Goal: Task Accomplishment & Management: Manage account settings

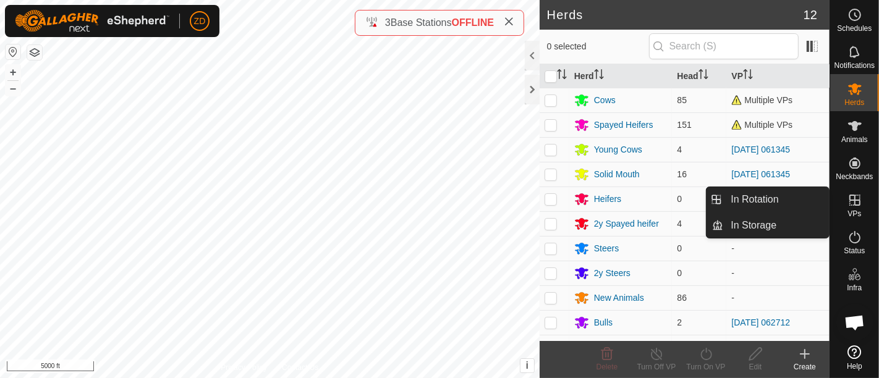
click at [851, 198] on icon at bounding box center [855, 200] width 15 height 15
click at [794, 202] on link "In Rotation" at bounding box center [776, 199] width 106 height 25
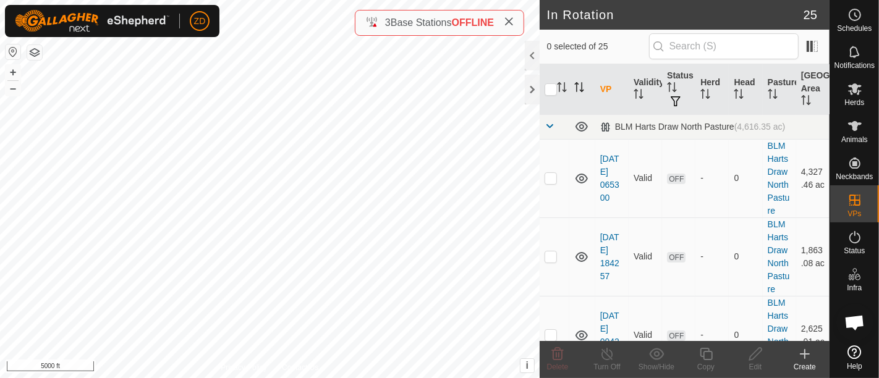
click at [577, 85] on icon "Activate to sort" at bounding box center [579, 87] width 10 height 10
click at [564, 79] on th at bounding box center [555, 89] width 30 height 51
click at [562, 87] on icon "Activate to sort" at bounding box center [562, 87] width 10 height 10
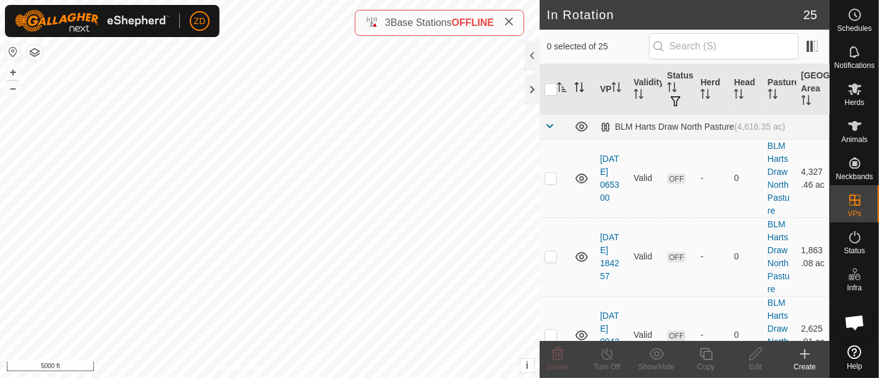
click at [562, 85] on icon "Activate to sort" at bounding box center [561, 87] width 9 height 10
click at [560, 87] on icon "Activate to sort" at bounding box center [561, 87] width 9 height 10
click at [563, 87] on icon "Activate to sort" at bounding box center [562, 87] width 10 height 10
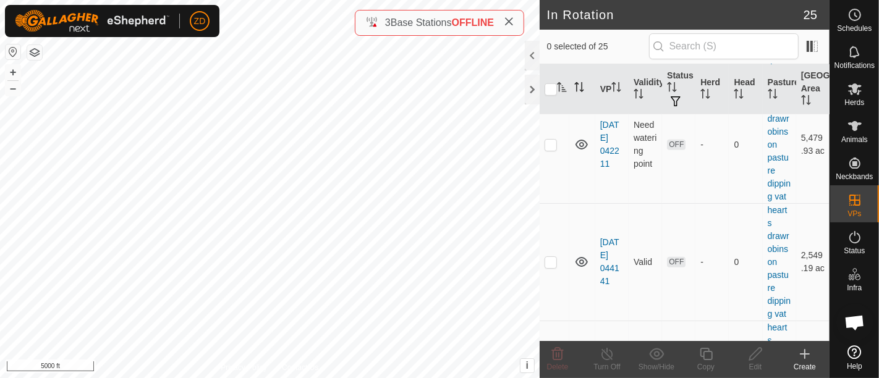
scroll to position [404, 0]
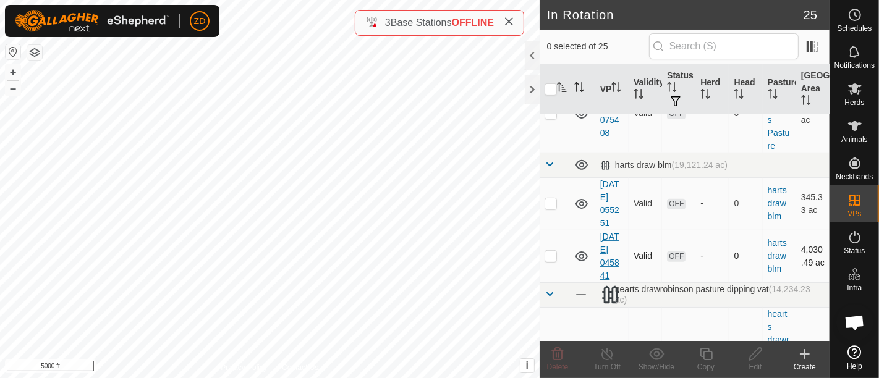
click at [605, 258] on link "[DATE] 045841" at bounding box center [609, 256] width 19 height 49
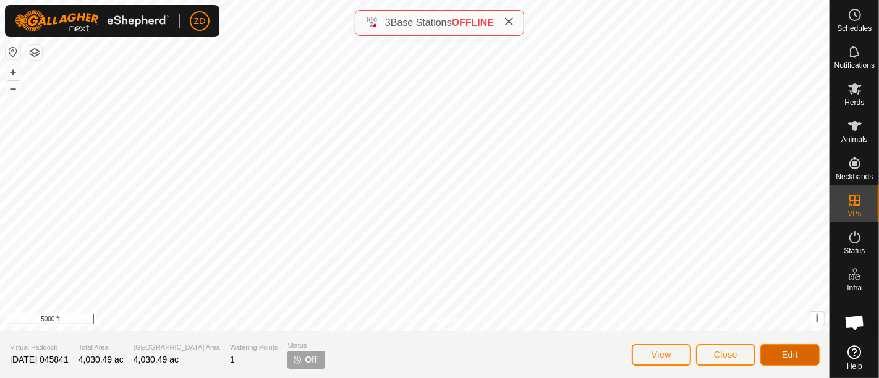
drag, startPoint x: 784, startPoint y: 364, endPoint x: 783, endPoint y: 351, distance: 13.0
click at [783, 351] on button "Edit" at bounding box center [789, 355] width 59 height 22
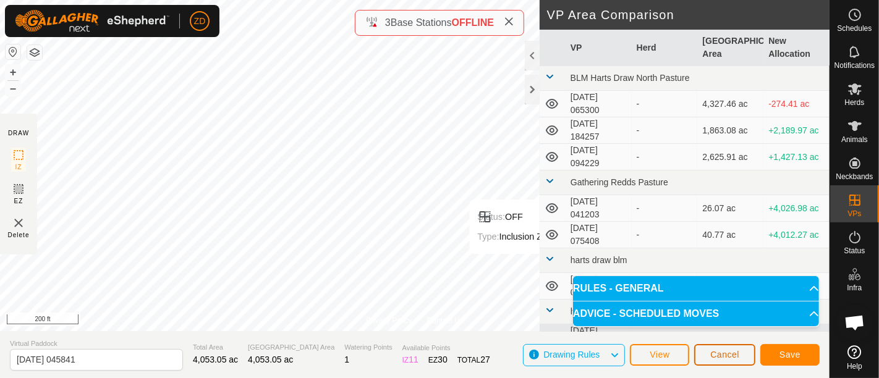
click at [736, 353] on span "Cancel" at bounding box center [724, 355] width 29 height 10
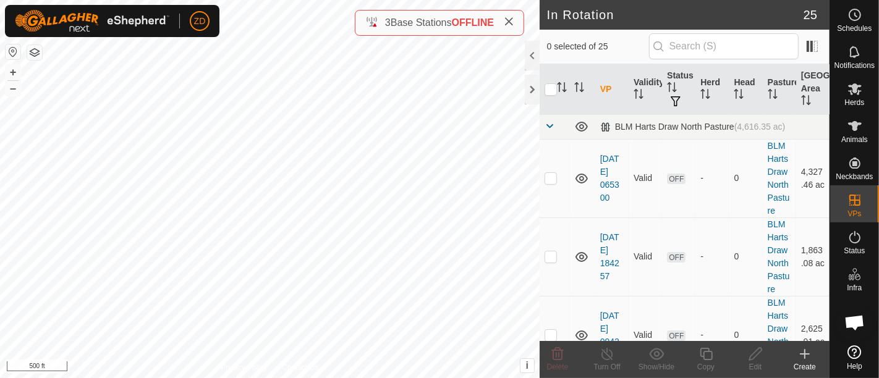
click at [798, 358] on icon at bounding box center [805, 354] width 15 height 15
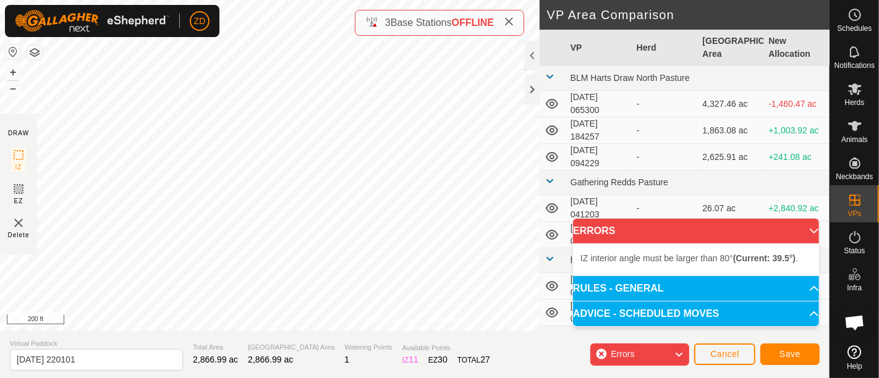
click at [433, 26] on div "Privacy Policy Contact Us + – ⇧ i This application includes HERE Maps. © 2024 H…" at bounding box center [415, 189] width 830 height 378
click at [357, 34] on div "Privacy Policy Contact Us IZ interior angle must be smaller than 280° (Current:…" at bounding box center [415, 189] width 830 height 378
click at [381, 24] on div "Privacy Policy Contact Us + – ⇧ i This application includes HERE Maps. © 2024 H…" at bounding box center [415, 189] width 830 height 378
click at [357, 9] on div "Privacy Policy Contact Us + – ⇧ i This application includes HERE Maps. © 2024 H…" at bounding box center [415, 189] width 830 height 378
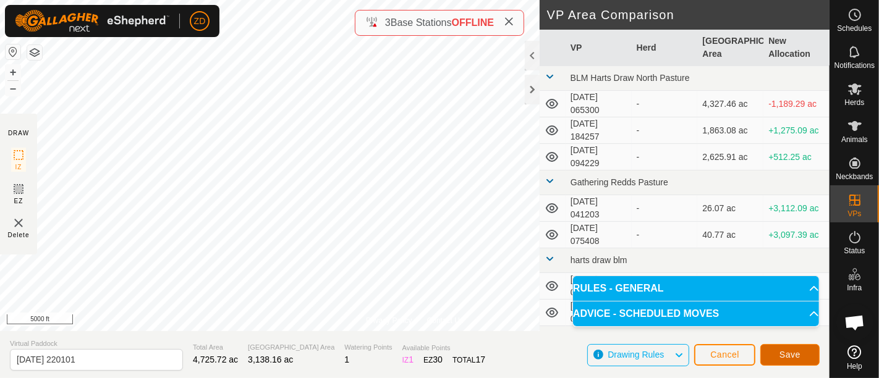
click at [788, 357] on span "Save" at bounding box center [790, 355] width 21 height 10
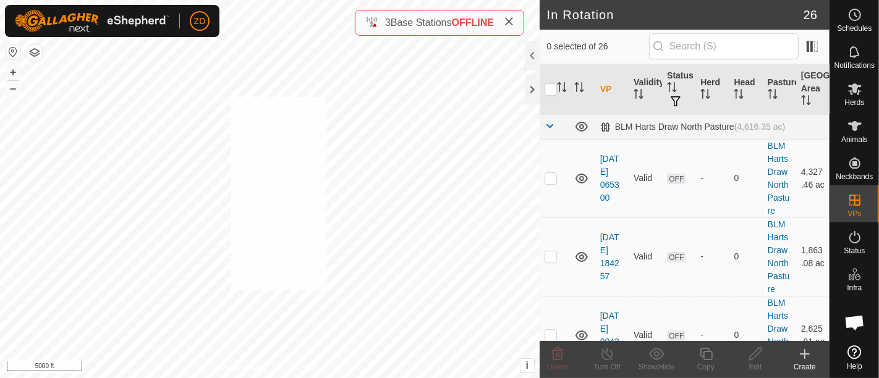
checkbox input "true"
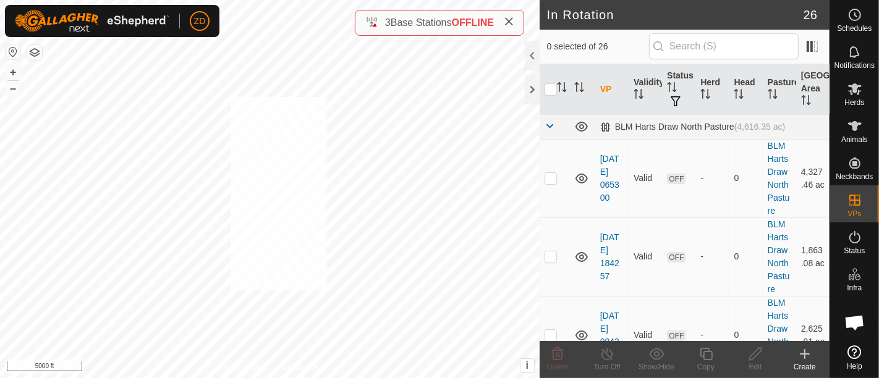
checkbox input "true"
click at [862, 121] on es-animals-svg-icon at bounding box center [855, 126] width 22 height 20
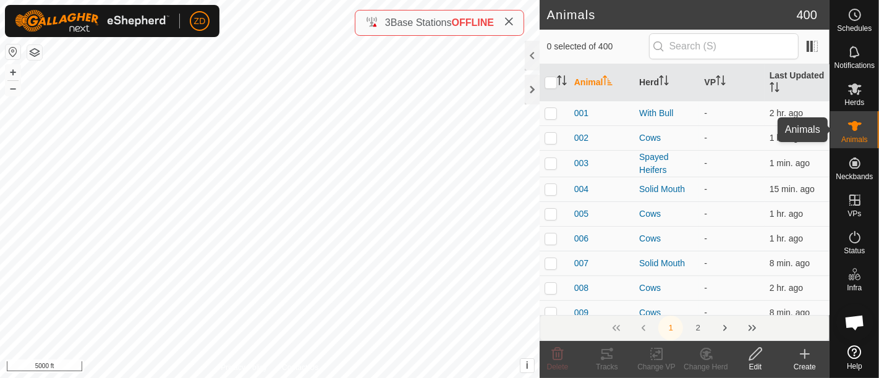
click at [862, 121] on es-animals-svg-icon at bounding box center [855, 126] width 22 height 20
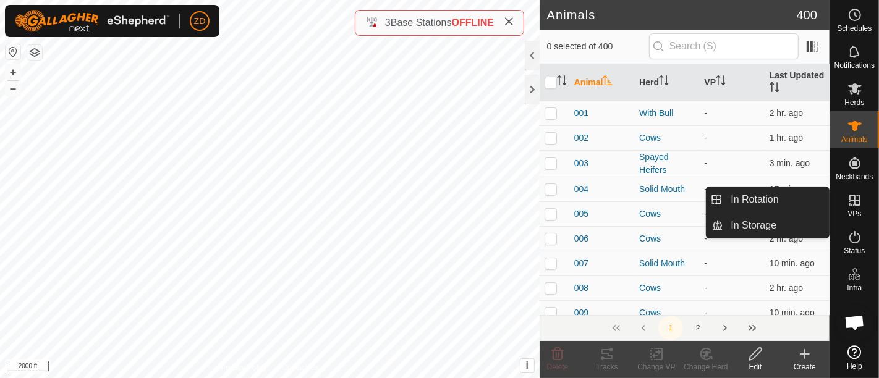
click at [856, 210] on span "VPs" at bounding box center [855, 213] width 14 height 7
click at [856, 198] on icon at bounding box center [855, 200] width 15 height 15
click at [770, 193] on link "In Rotation" at bounding box center [776, 199] width 106 height 25
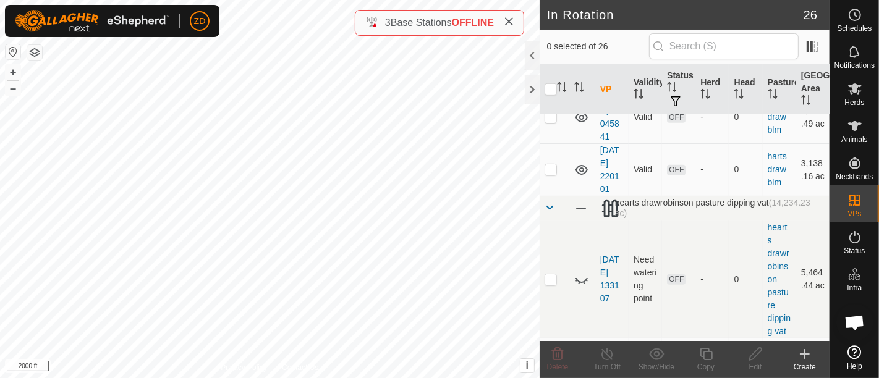
scroll to position [523, 0]
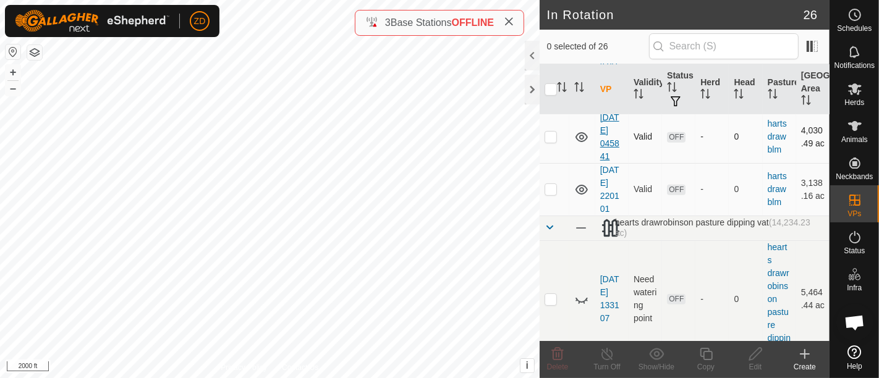
click at [609, 141] on link "[DATE] 045841" at bounding box center [609, 137] width 19 height 49
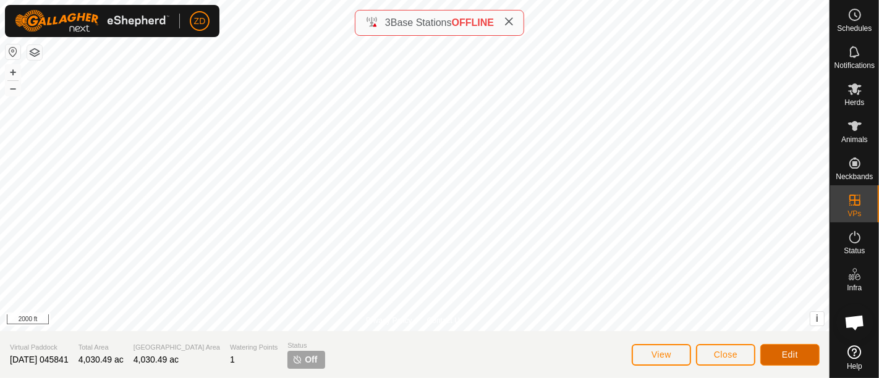
click at [773, 347] on button "Edit" at bounding box center [789, 355] width 59 height 22
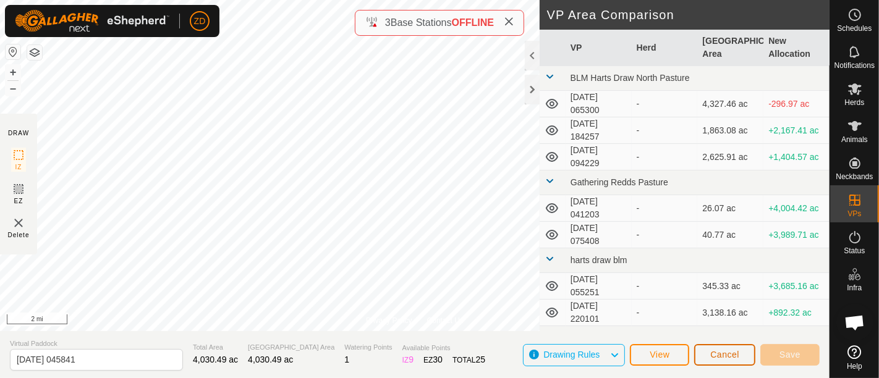
click at [717, 351] on span "Cancel" at bounding box center [724, 355] width 29 height 10
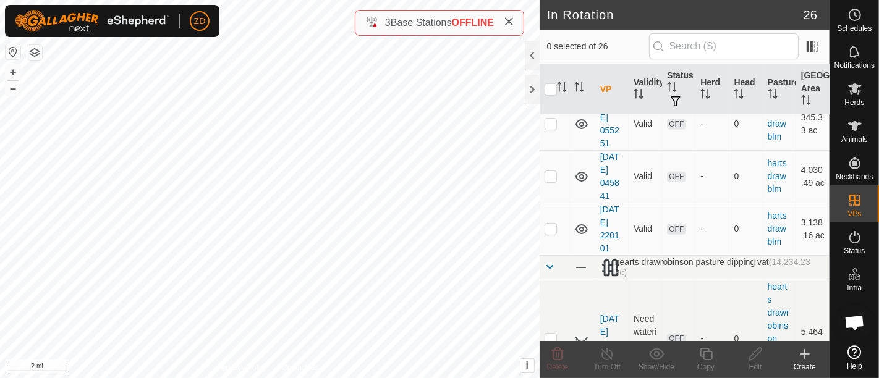
scroll to position [528, 0]
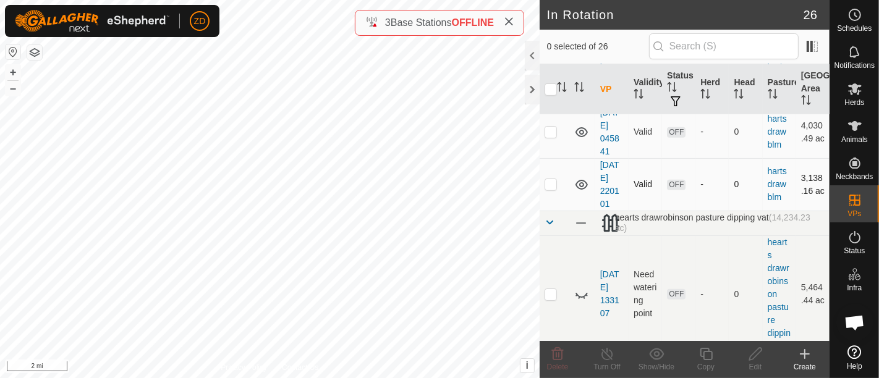
click at [604, 195] on td "[DATE] 220101" at bounding box center [611, 184] width 33 height 53
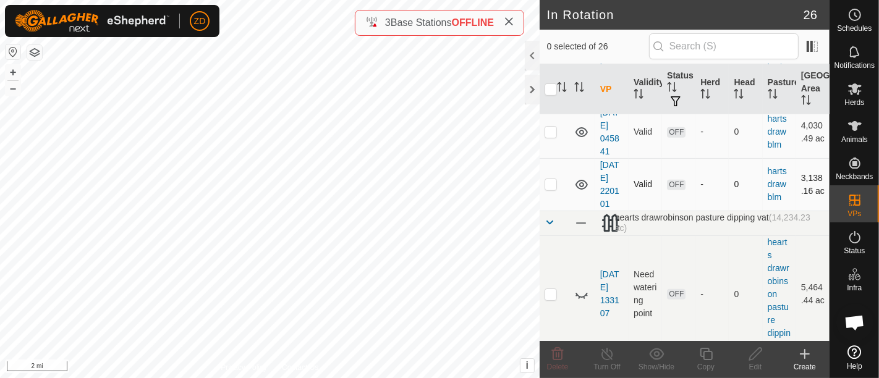
click at [604, 208] on td "[DATE] 220101" at bounding box center [611, 184] width 33 height 53
click at [610, 187] on link "[DATE] 220101" at bounding box center [609, 184] width 19 height 49
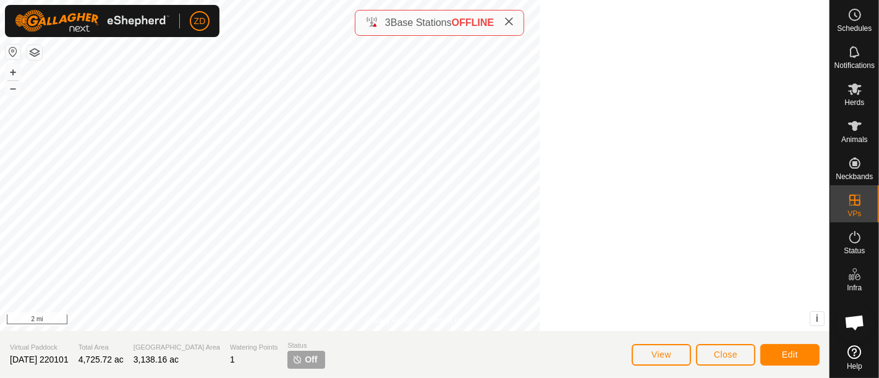
click at [610, 187] on div at bounding box center [415, 165] width 830 height 331
click at [786, 351] on span "Edit" at bounding box center [790, 355] width 16 height 10
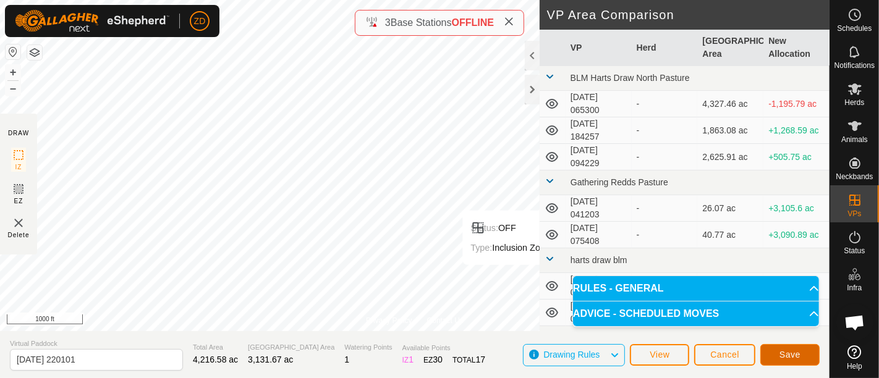
click at [781, 356] on span "Save" at bounding box center [790, 355] width 21 height 10
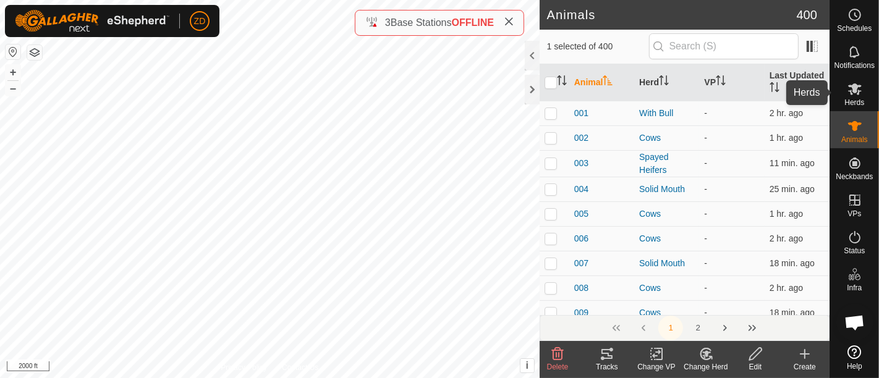
click at [846, 89] on es-mob-svg-icon at bounding box center [855, 89] width 22 height 20
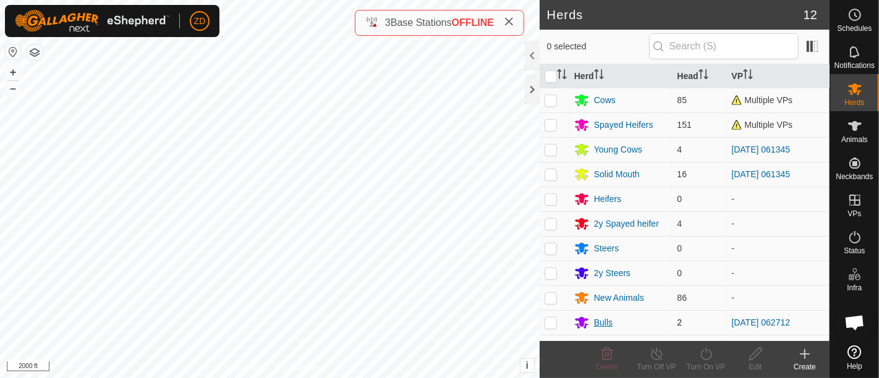
click at [592, 321] on div "Bulls" at bounding box center [620, 322] width 93 height 15
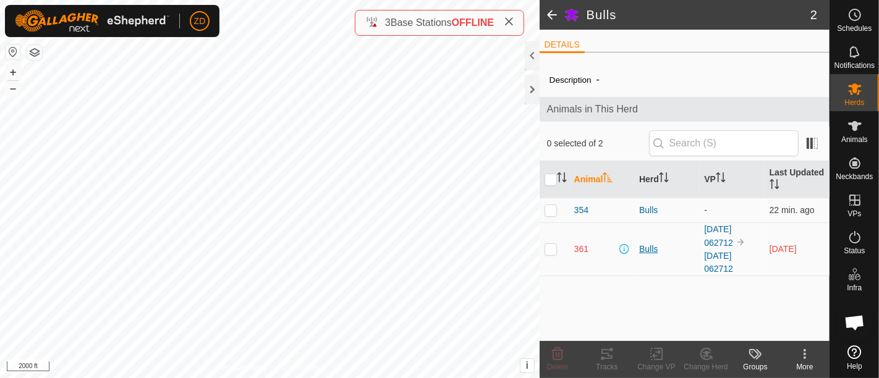
click at [644, 247] on div "Bulls" at bounding box center [666, 249] width 55 height 13
click at [577, 243] on span "361" at bounding box center [581, 249] width 14 height 13
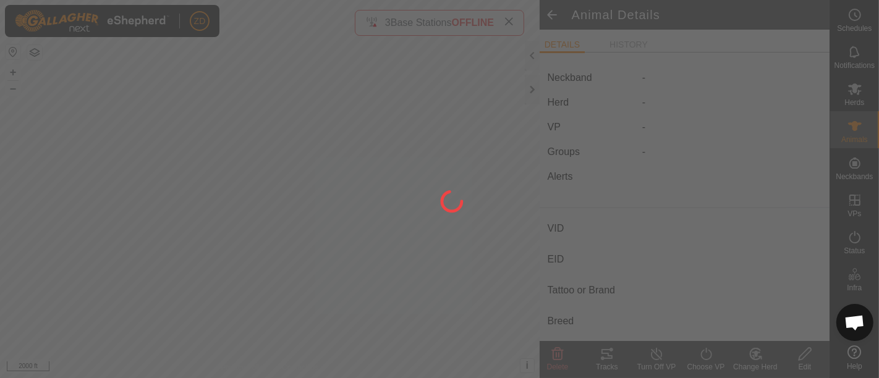
click at [577, 242] on div at bounding box center [439, 189] width 879 height 378
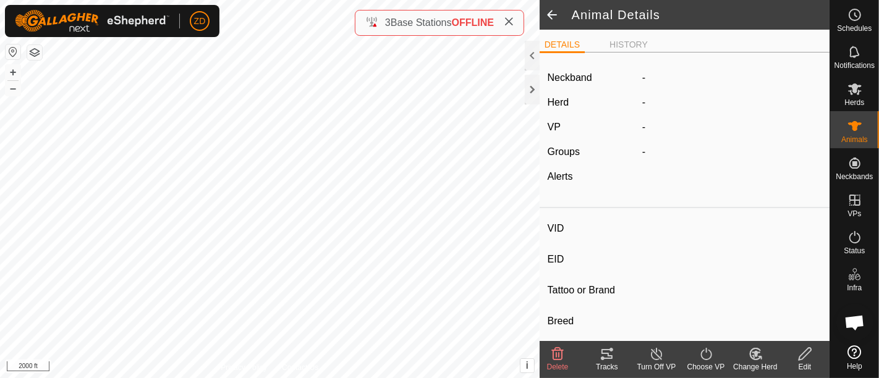
type input "361"
type input "-"
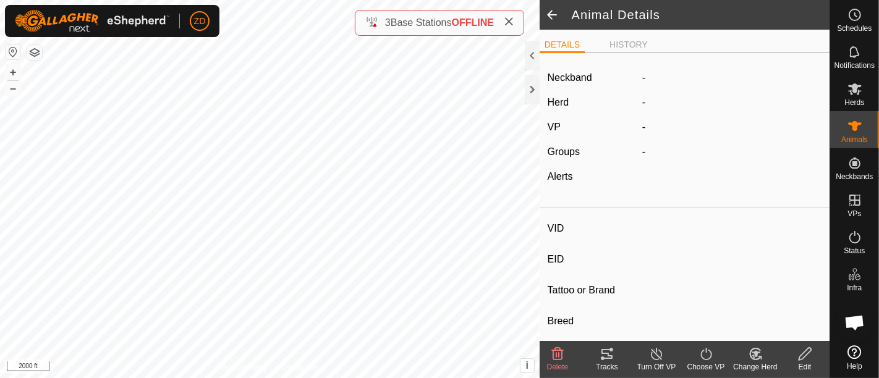
type input "02/2023"
type input "2 years 7 months"
type input "0 kg"
type input "-"
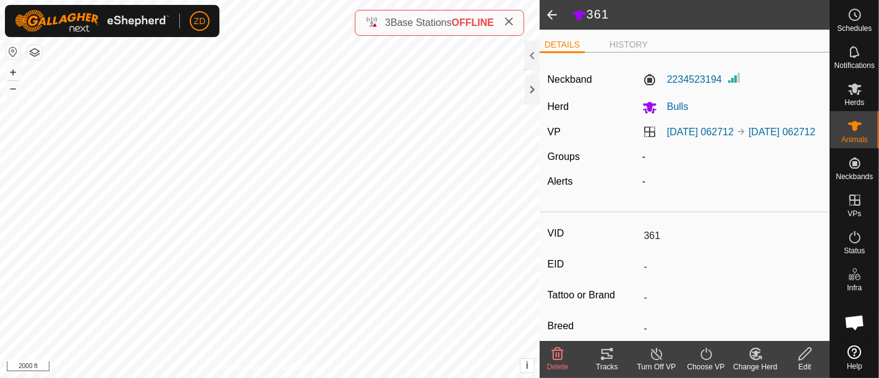
click at [547, 19] on span at bounding box center [552, 15] width 25 height 30
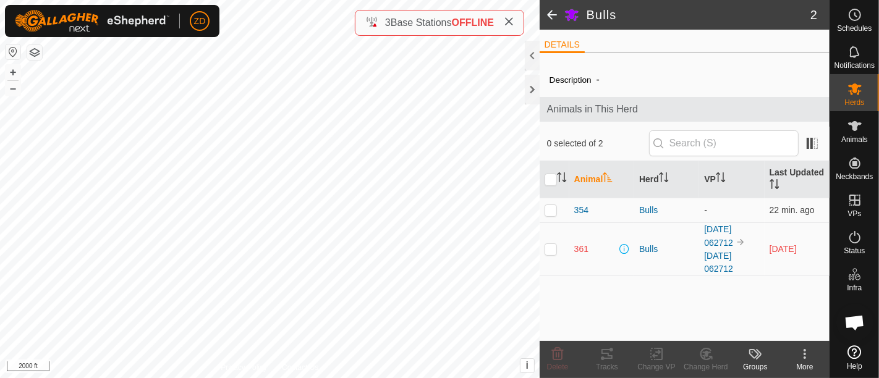
click at [545, 21] on span at bounding box center [552, 15] width 25 height 30
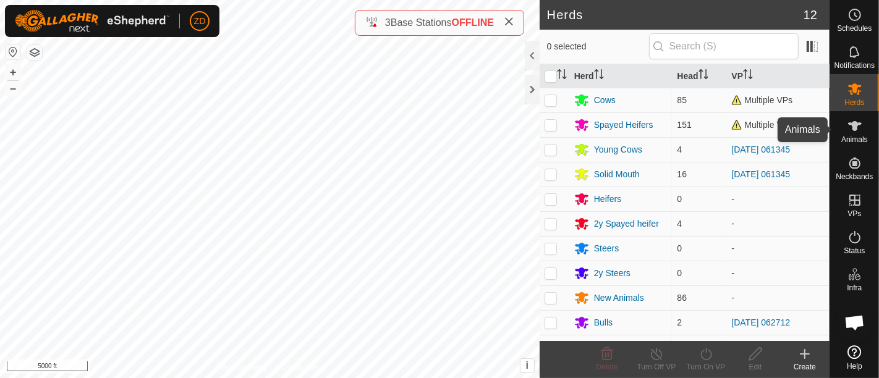
click at [862, 128] on icon at bounding box center [855, 126] width 15 height 15
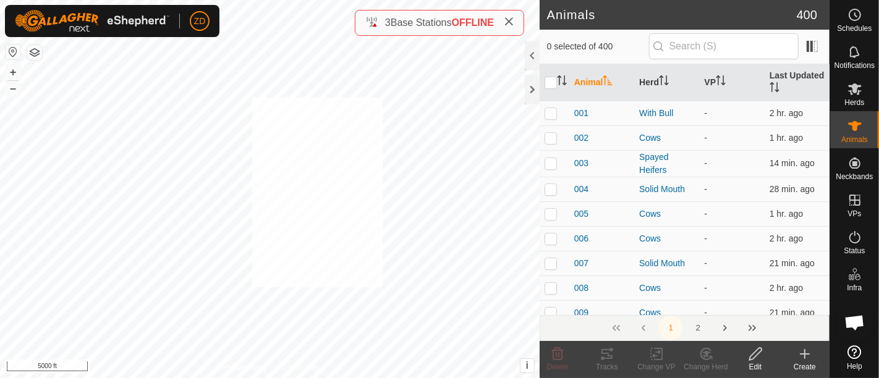
checkbox input "true"
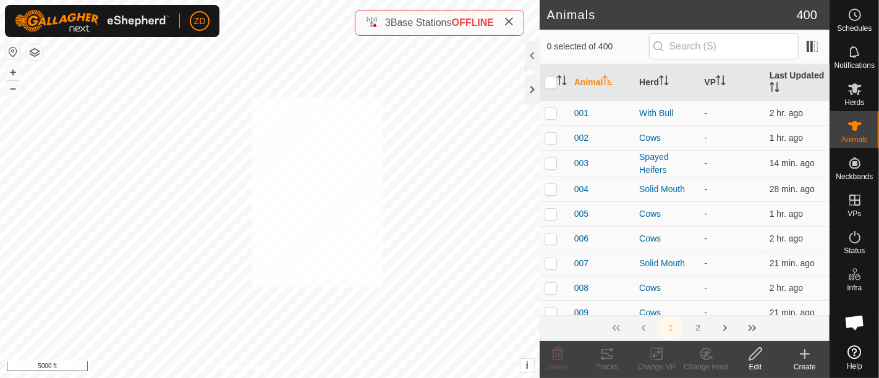
checkbox input "true"
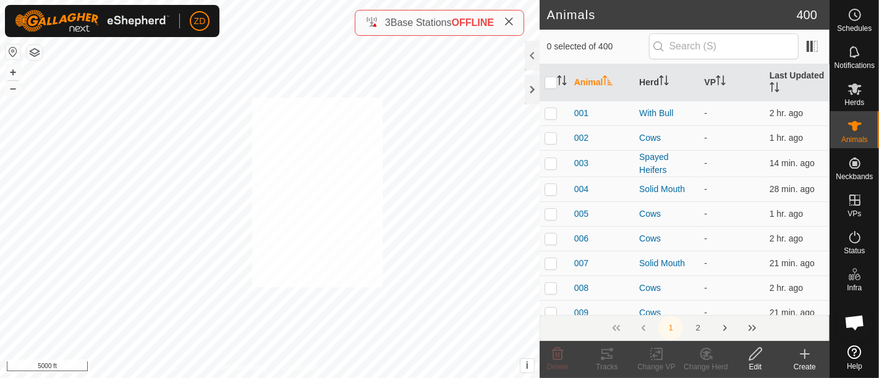
checkbox input "true"
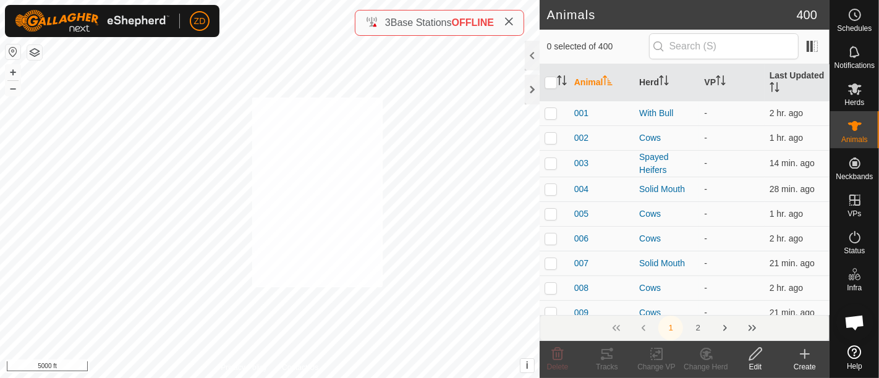
checkbox input "true"
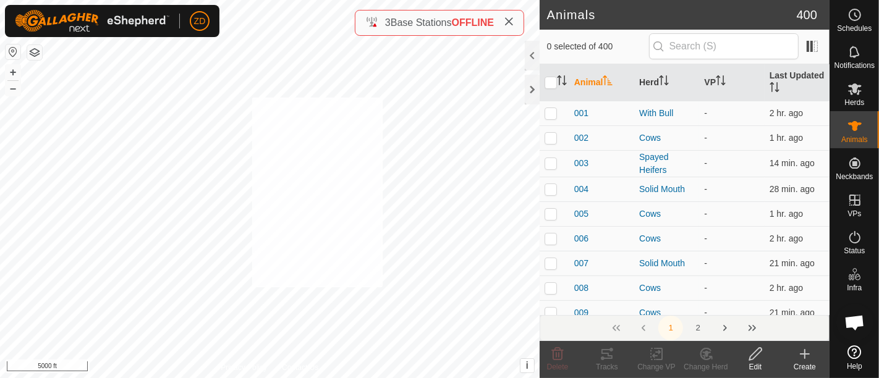
checkbox input "true"
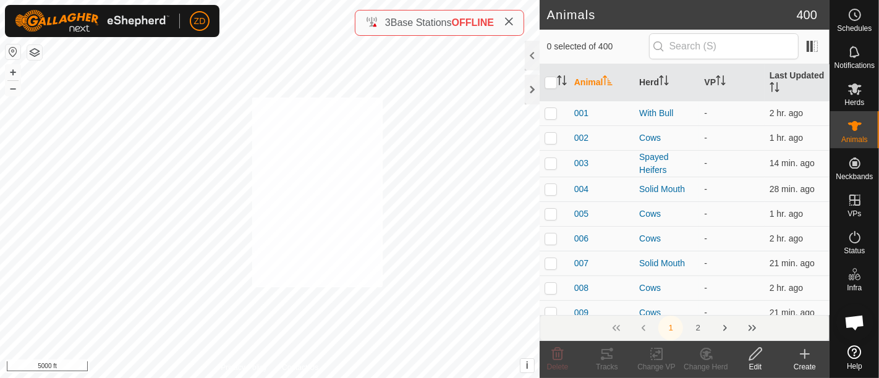
checkbox input "true"
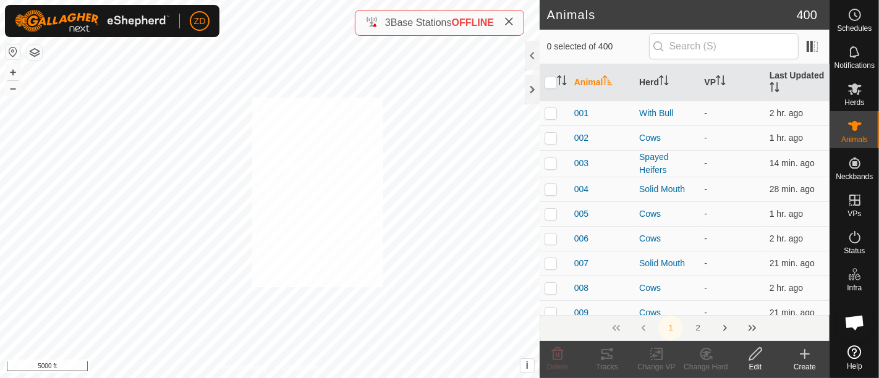
checkbox input "true"
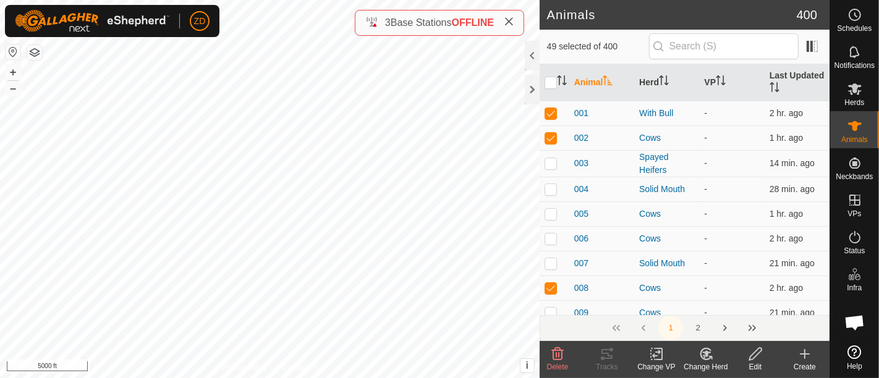
click at [655, 354] on icon at bounding box center [656, 354] width 15 height 15
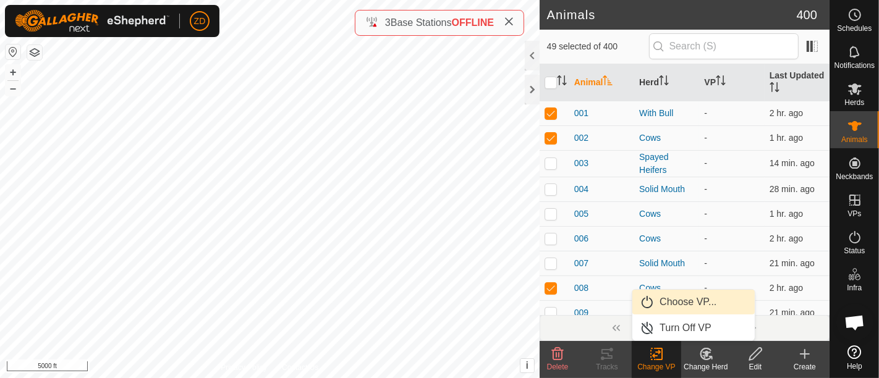
click at [678, 308] on link "Choose VP..." at bounding box center [693, 302] width 122 height 25
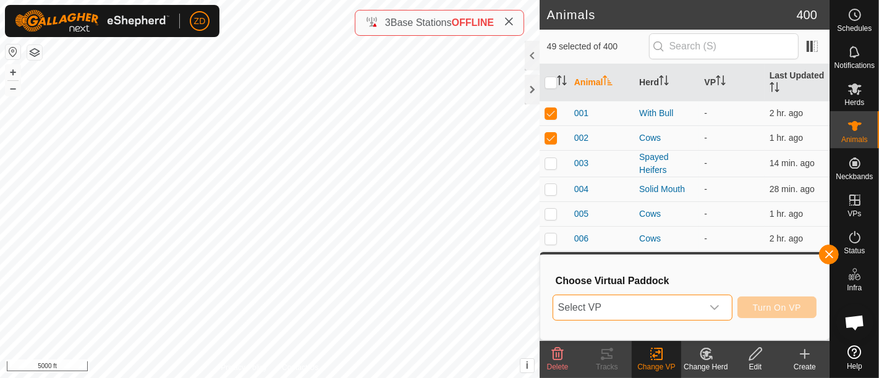
click at [678, 308] on span "Select VP" at bounding box center [627, 308] width 149 height 25
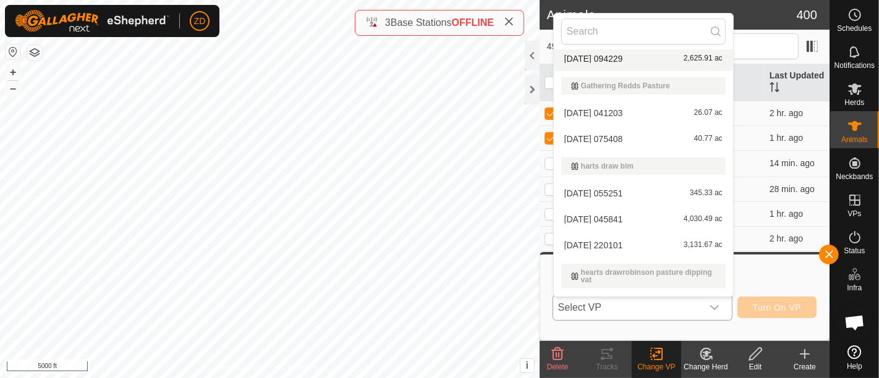
scroll to position [92, 0]
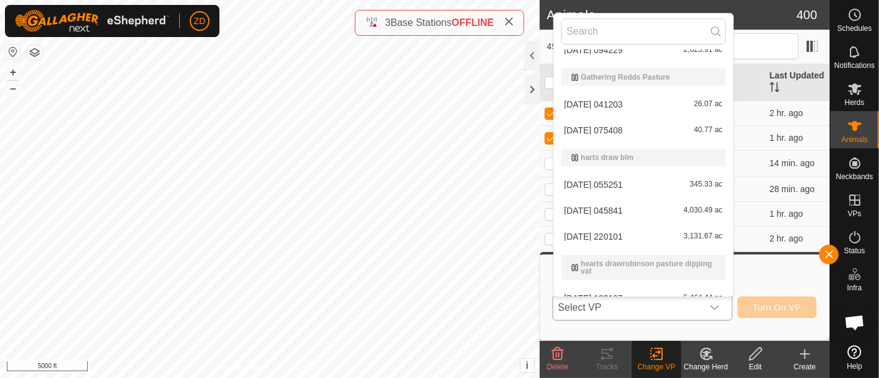
click at [629, 234] on li "[DATE] 220101 3,131.67 ac" at bounding box center [643, 236] width 179 height 25
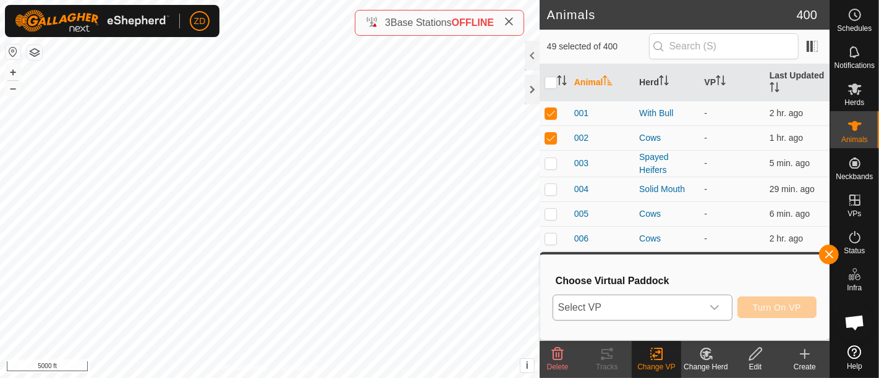
click at [776, 308] on span "Turn On VP" at bounding box center [777, 308] width 48 height 10
click at [691, 301] on span "Select VP" at bounding box center [627, 308] width 149 height 25
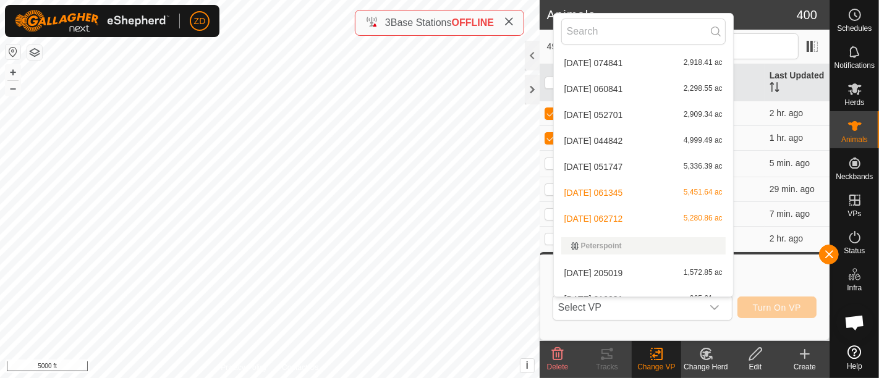
scroll to position [459, 0]
click at [715, 232] on li "Peterspoint" at bounding box center [643, 244] width 179 height 27
drag, startPoint x: 714, startPoint y: 232, endPoint x: 722, endPoint y: 228, distance: 9.4
click at [722, 228] on div "BLM Harts Draw North Pasture [DATE] 065300 4,327.46 ac [DATE] 184257 1,863.08 a…" at bounding box center [643, 172] width 179 height 247
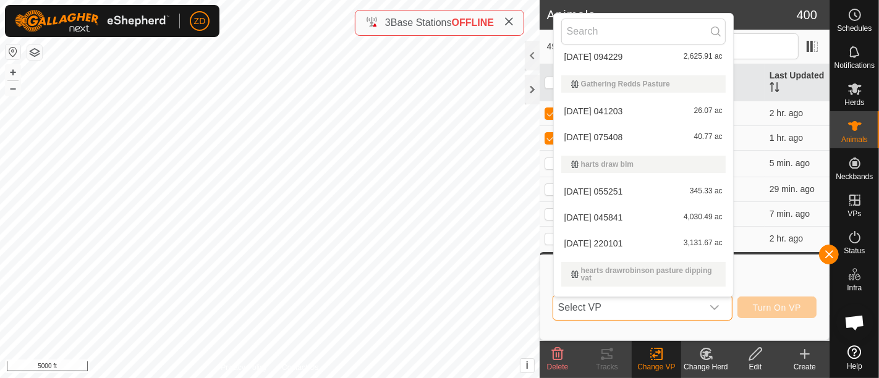
scroll to position [89, 0]
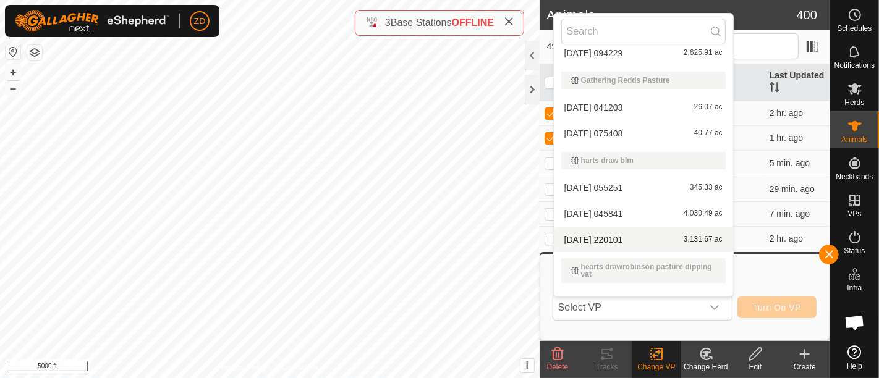
click at [619, 239] on li "[DATE] 220101 3,131.67 ac" at bounding box center [643, 240] width 179 height 25
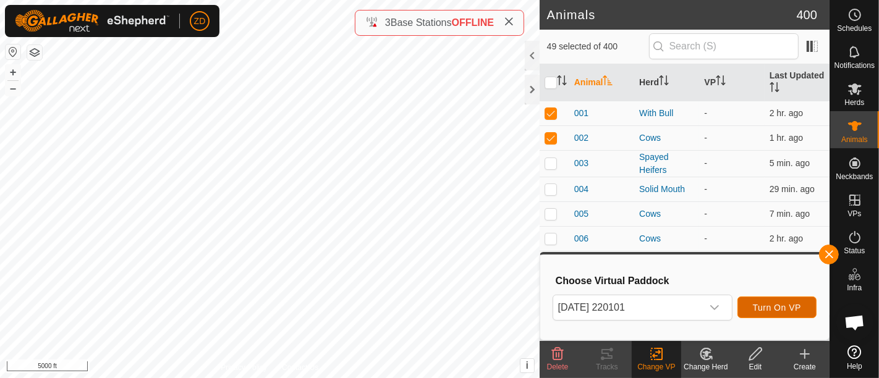
click at [777, 306] on span "Turn On VP" at bounding box center [777, 308] width 48 height 10
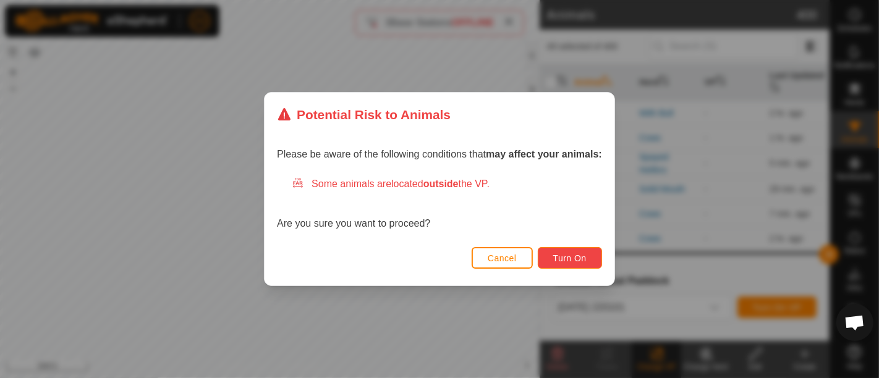
click at [584, 258] on span "Turn On" at bounding box center [569, 258] width 33 height 10
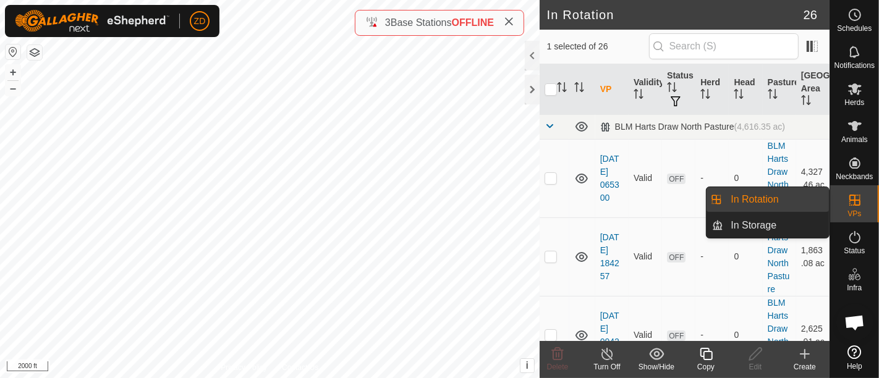
click at [857, 197] on icon at bounding box center [855, 200] width 15 height 15
click at [768, 197] on link "In Rotation" at bounding box center [776, 199] width 106 height 25
click at [764, 224] on link "In Storage" at bounding box center [776, 225] width 106 height 25
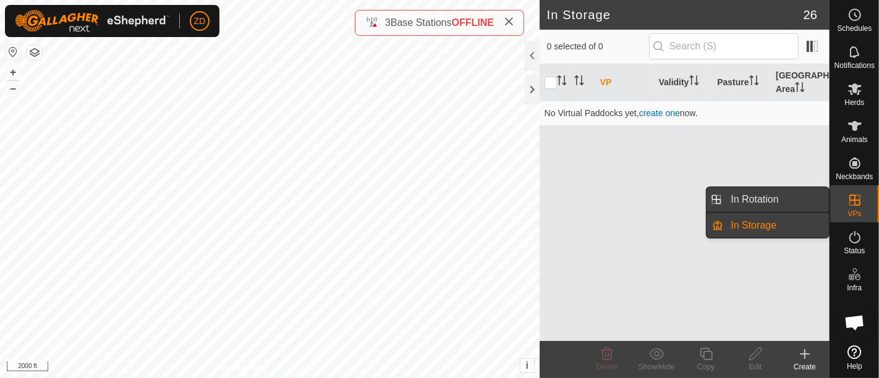
click at [763, 199] on link "In Rotation" at bounding box center [776, 199] width 106 height 25
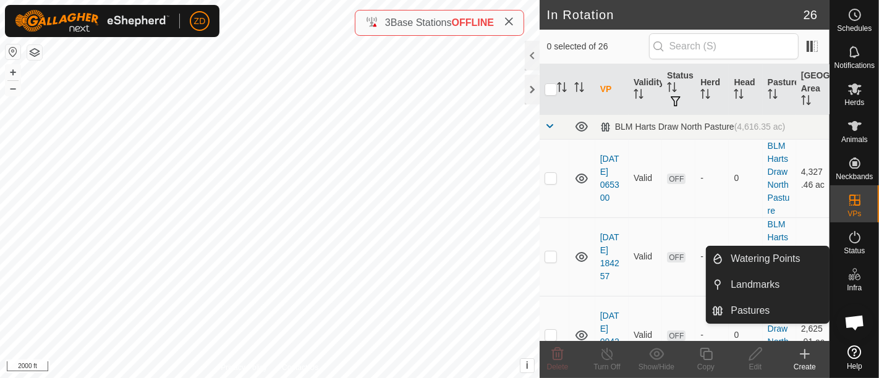
click at [805, 354] on icon at bounding box center [805, 354] width 9 height 0
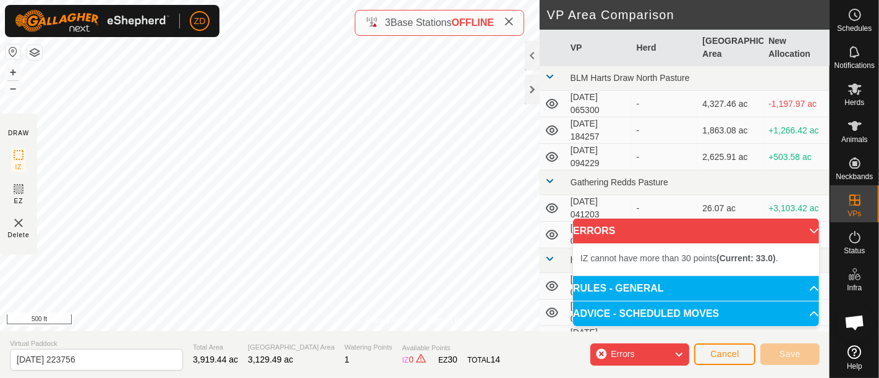
click at [130, 343] on div "Privacy Policy Contact Us + – ⇧ i This application includes HERE Maps. © 2024 H…" at bounding box center [415, 189] width 830 height 378
click at [219, 334] on div "Privacy Policy Contact Us + – ⇧ i This application includes HERE Maps. © 2024 H…" at bounding box center [415, 189] width 830 height 378
click at [289, 332] on div "Privacy Policy Contact Us + – ⇧ i This application includes HERE Maps. © 2024 H…" at bounding box center [415, 189] width 830 height 378
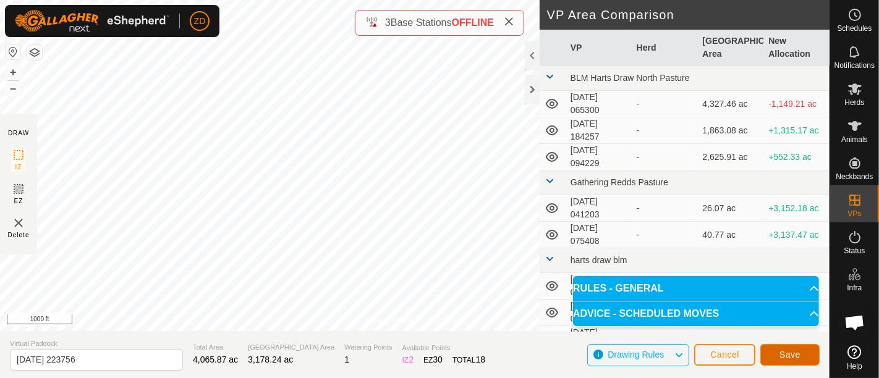
click at [797, 351] on span "Save" at bounding box center [790, 355] width 21 height 10
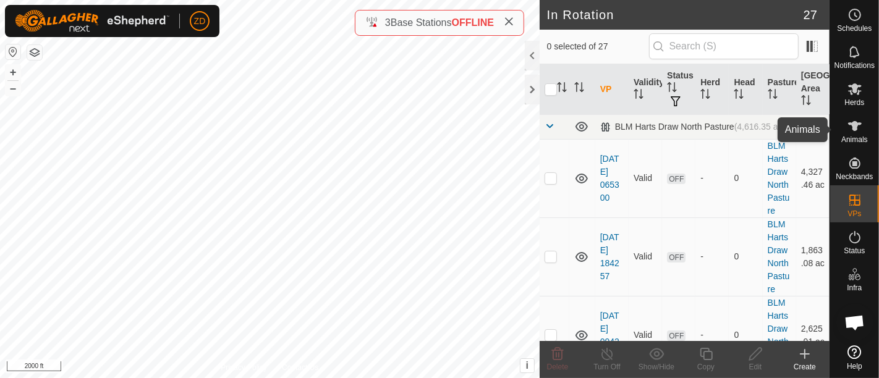
click at [851, 116] on es-animals-svg-icon at bounding box center [855, 126] width 22 height 20
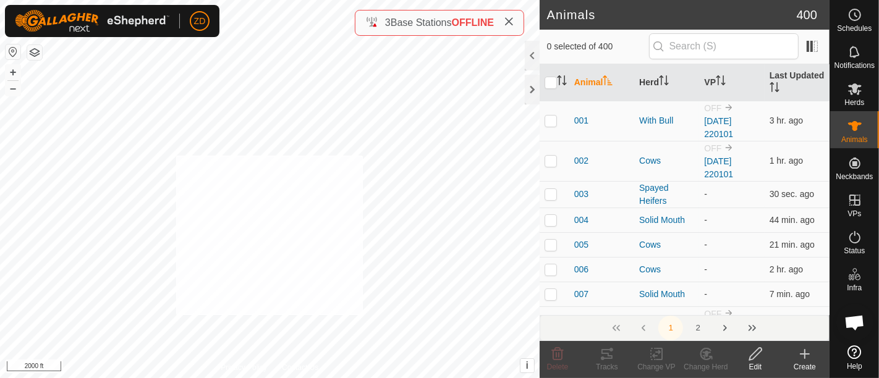
checkbox input "true"
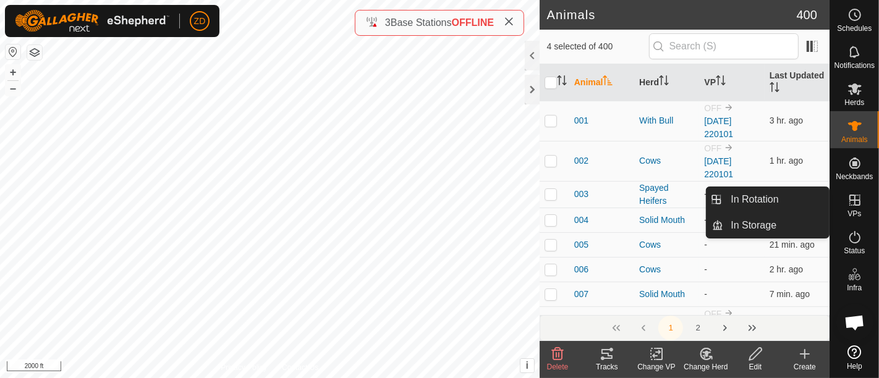
click at [652, 355] on icon at bounding box center [656, 354] width 15 height 15
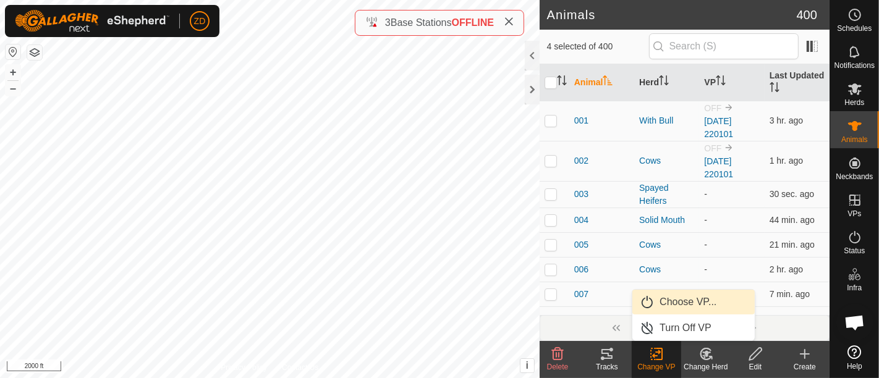
click at [663, 299] on link "Choose VP..." at bounding box center [693, 302] width 122 height 25
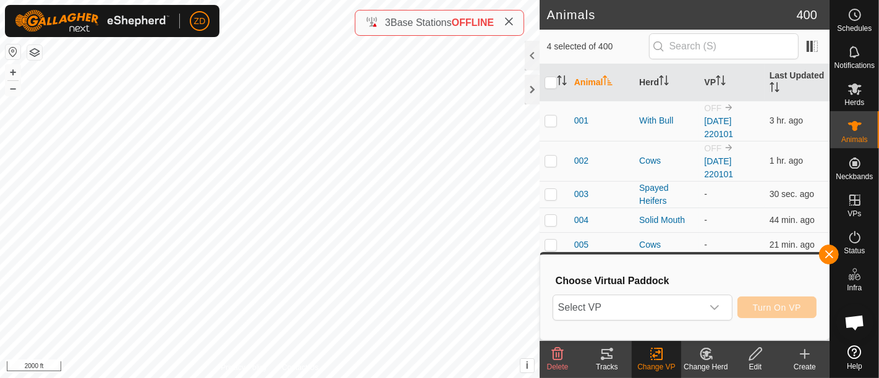
click at [663, 299] on span "Select VP" at bounding box center [627, 308] width 149 height 25
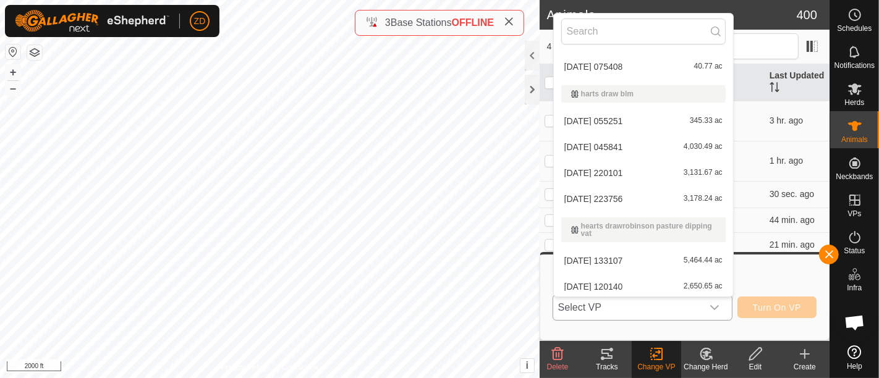
scroll to position [165, 0]
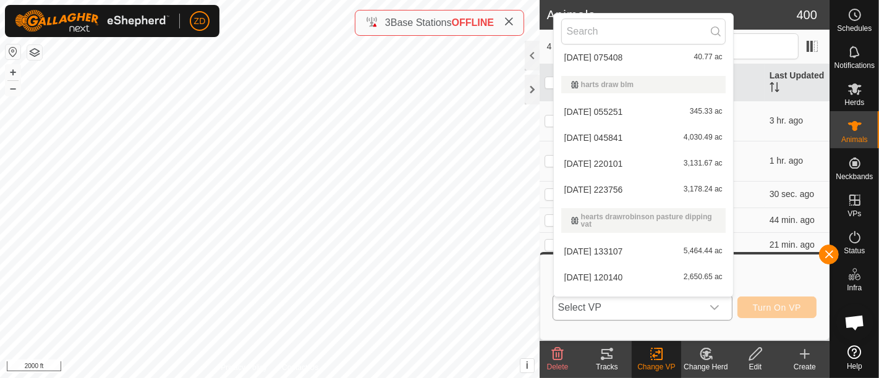
click at [616, 190] on li "[DATE] 223756 3,178.24 ac" at bounding box center [643, 189] width 179 height 25
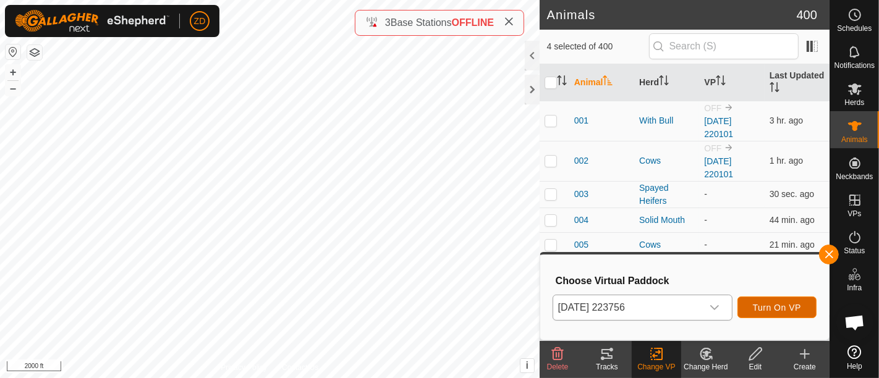
click at [779, 309] on span "Turn On VP" at bounding box center [777, 308] width 48 height 10
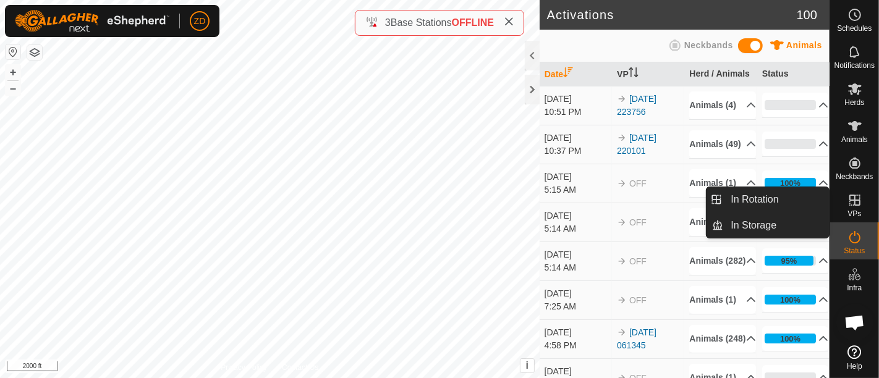
click at [858, 204] on icon at bounding box center [855, 200] width 15 height 15
click at [777, 194] on link "In Rotation" at bounding box center [776, 199] width 106 height 25
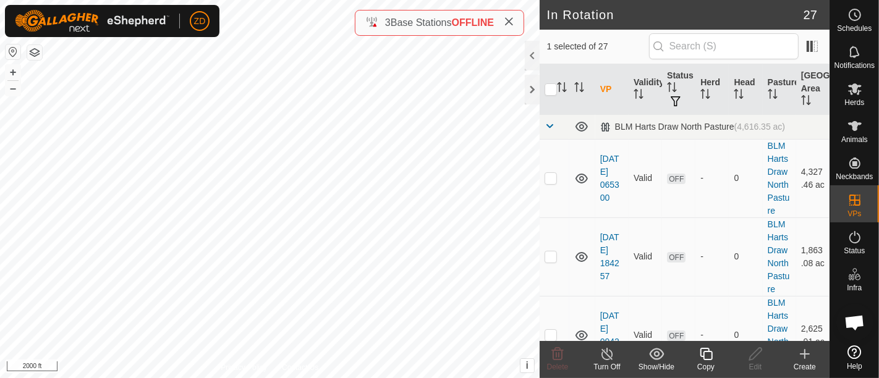
click at [802, 354] on icon at bounding box center [805, 354] width 15 height 15
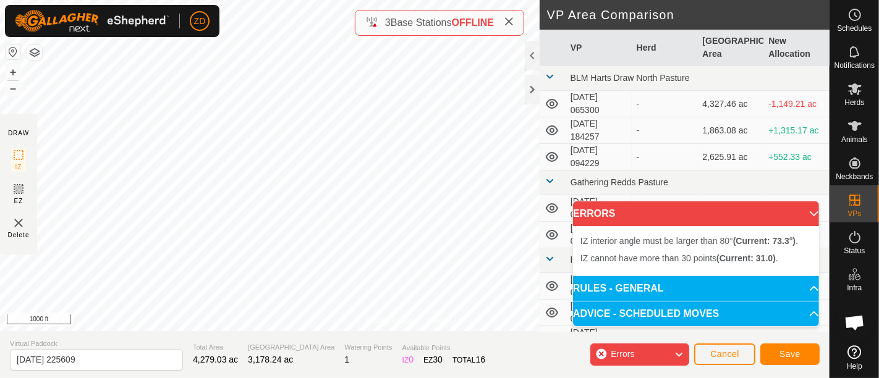
click at [250, 0] on html "ZD Schedules Notifications Herds Animals Neckbands VPs Status Infra Heatmap Hel…" at bounding box center [439, 189] width 879 height 378
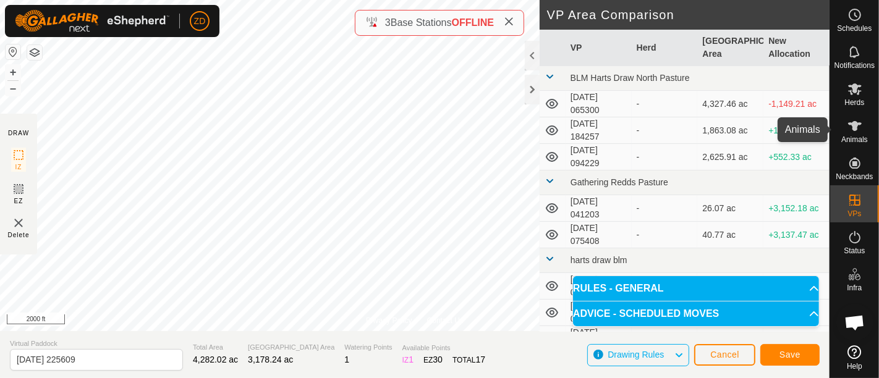
click at [842, 132] on div "Animals" at bounding box center [854, 129] width 49 height 37
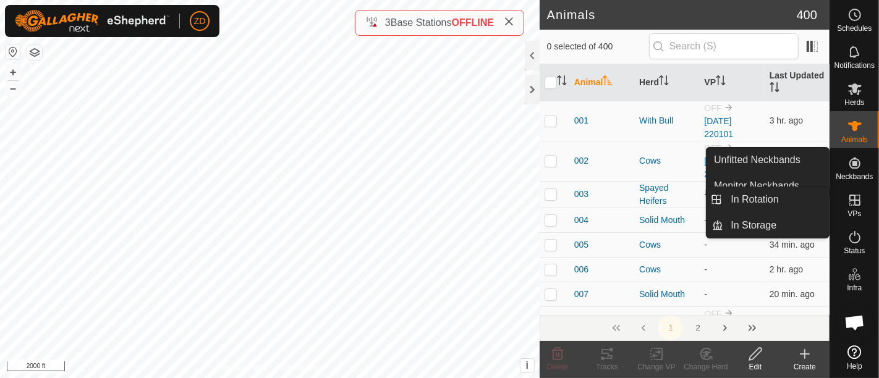
click at [864, 207] on es-virtualpaddocks-svg-icon at bounding box center [855, 200] width 22 height 20
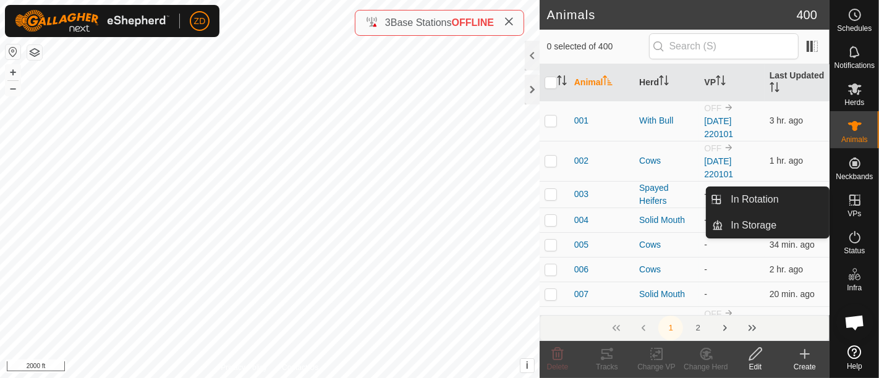
click at [864, 207] on es-virtualpaddocks-svg-icon at bounding box center [855, 200] width 22 height 20
click at [806, 212] on ul "In Rotation In Storage" at bounding box center [768, 212] width 122 height 51
click at [802, 208] on link "In Rotation" at bounding box center [776, 199] width 106 height 25
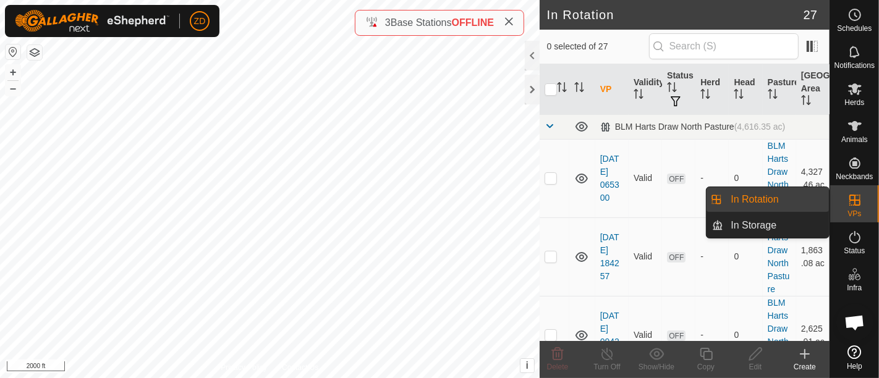
click at [802, 208] on link "In Rotation" at bounding box center [776, 199] width 106 height 25
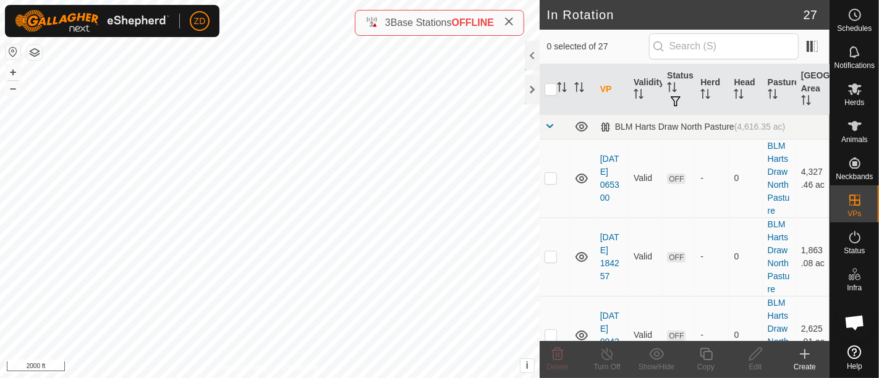
click at [802, 355] on icon at bounding box center [805, 354] width 15 height 15
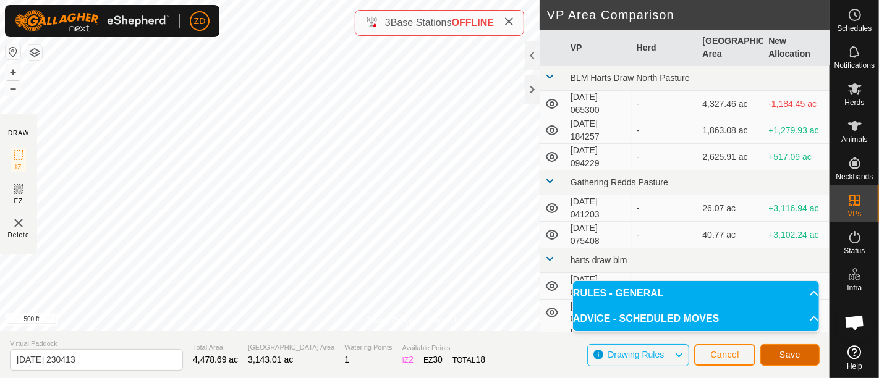
click at [765, 357] on button "Save" at bounding box center [789, 355] width 59 height 22
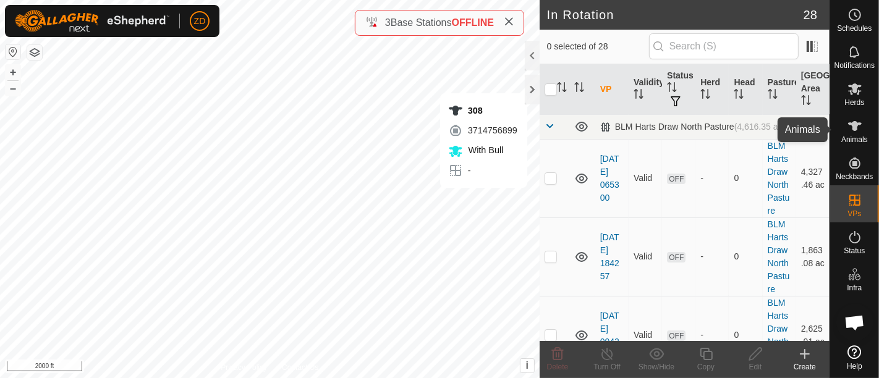
click at [861, 130] on icon at bounding box center [855, 126] width 15 height 15
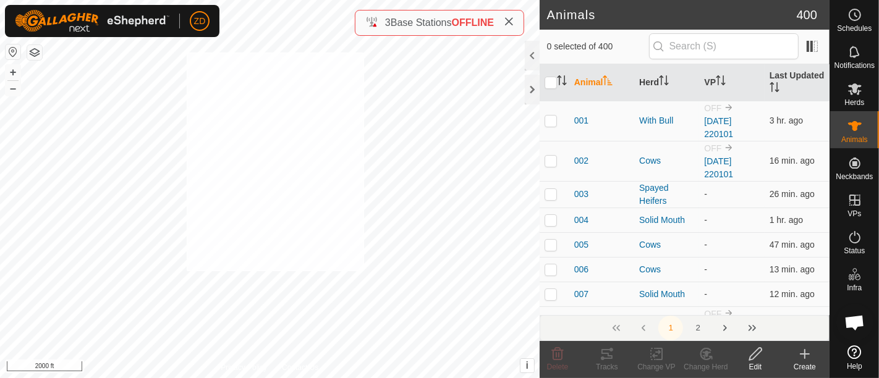
checkbox input "true"
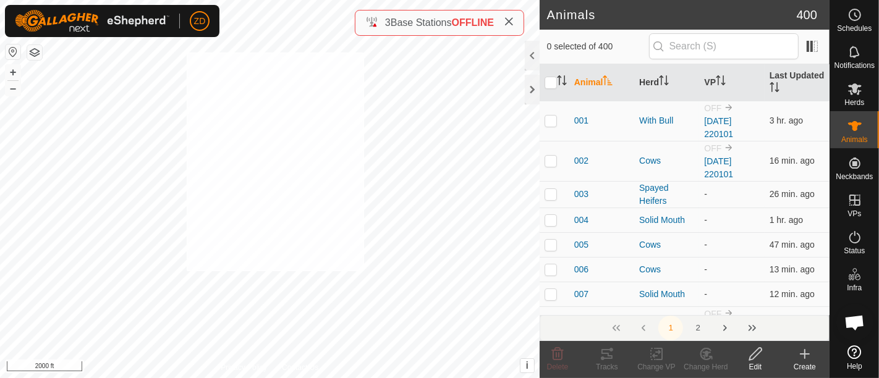
checkbox input "true"
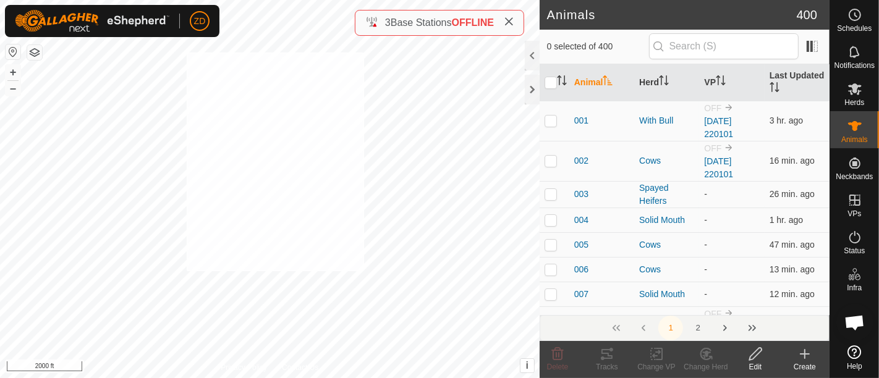
checkbox input "true"
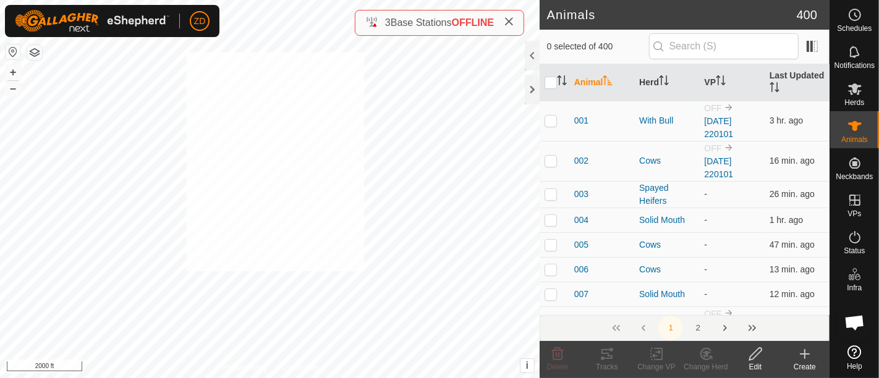
checkbox input "true"
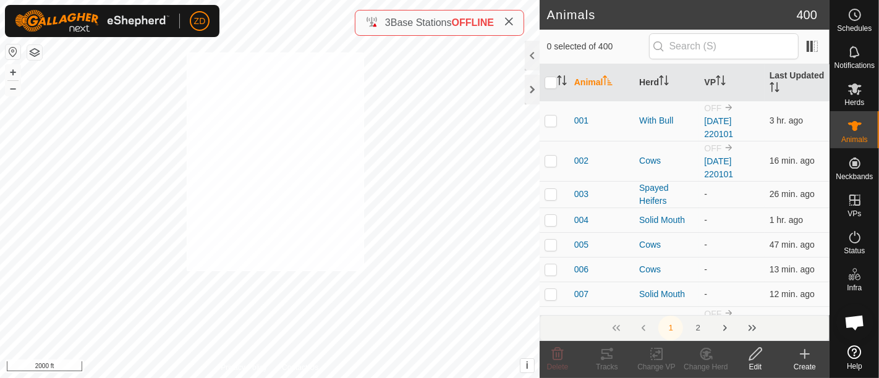
checkbox input "true"
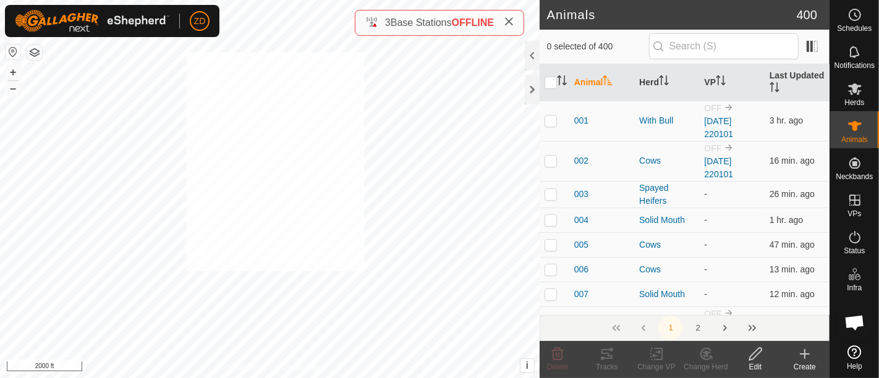
checkbox input "true"
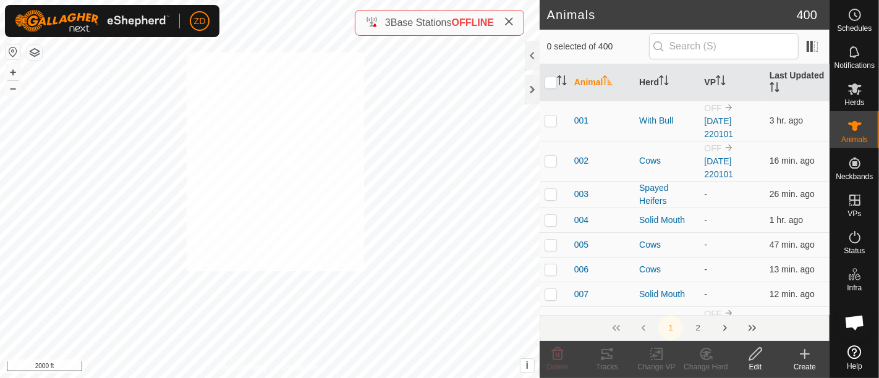
checkbox input "true"
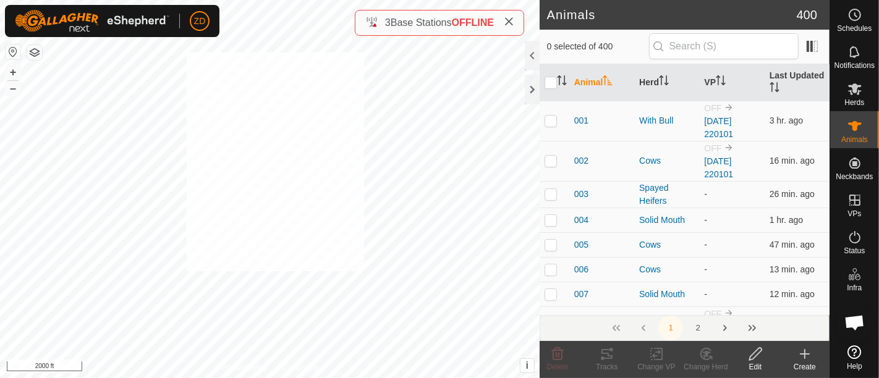
checkbox input "true"
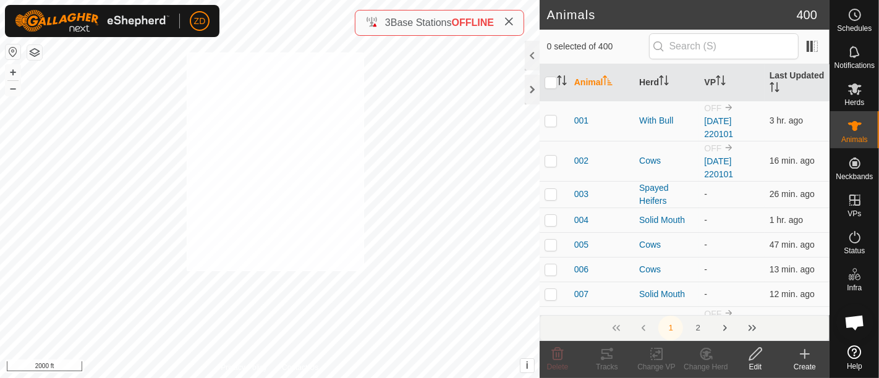
checkbox input "true"
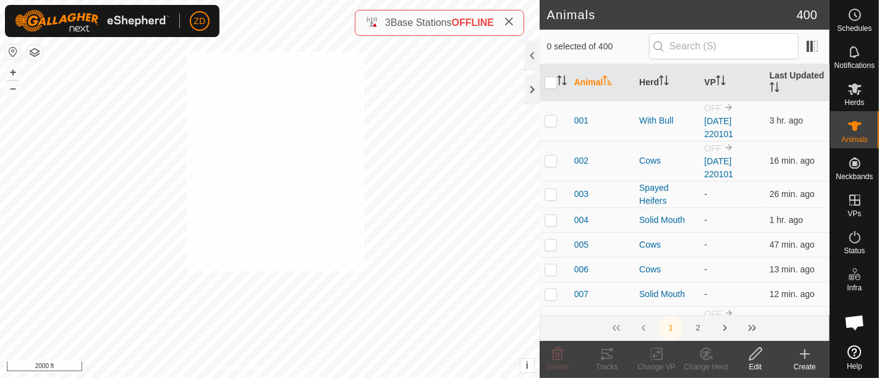
checkbox input "true"
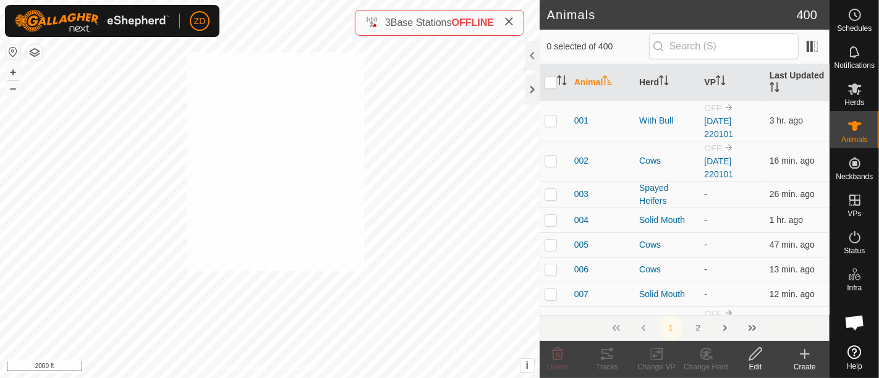
checkbox input "true"
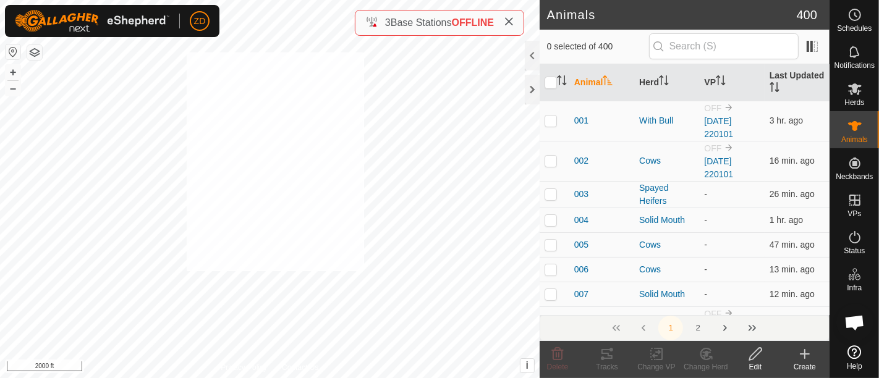
checkbox input "true"
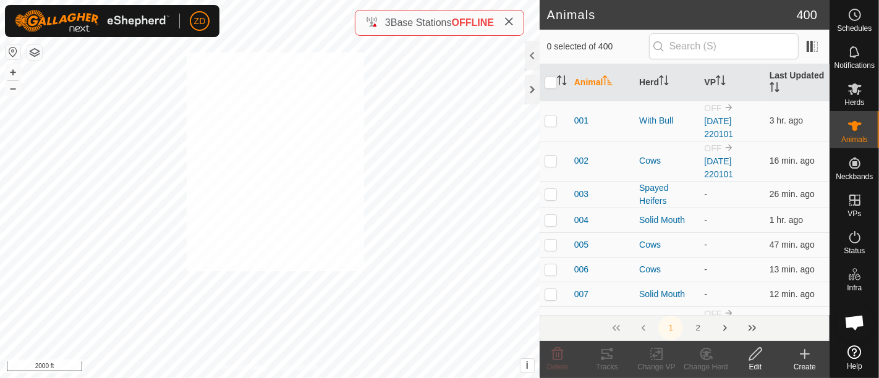
checkbox input "true"
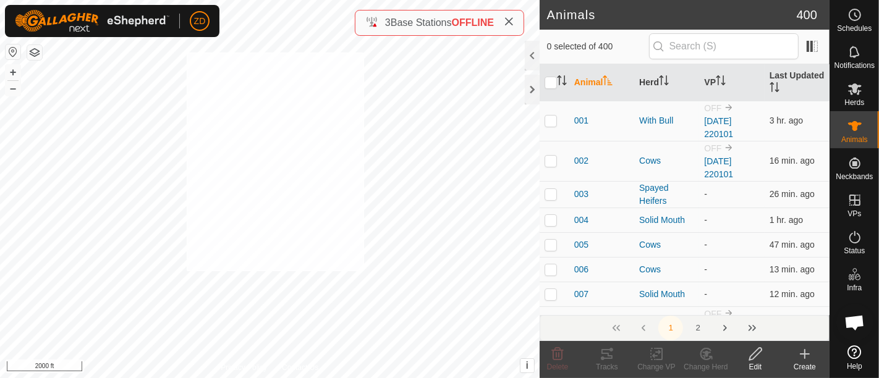
checkbox input "true"
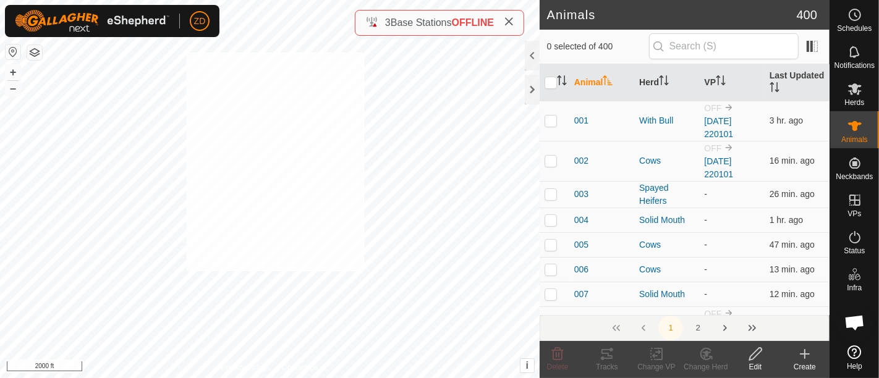
checkbox input "true"
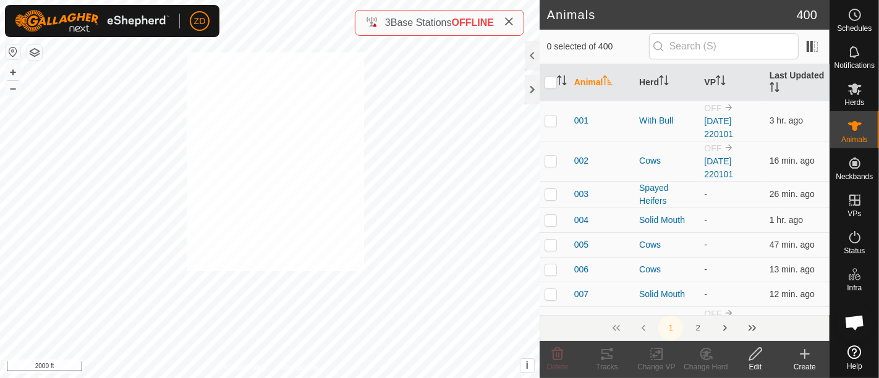
checkbox input "true"
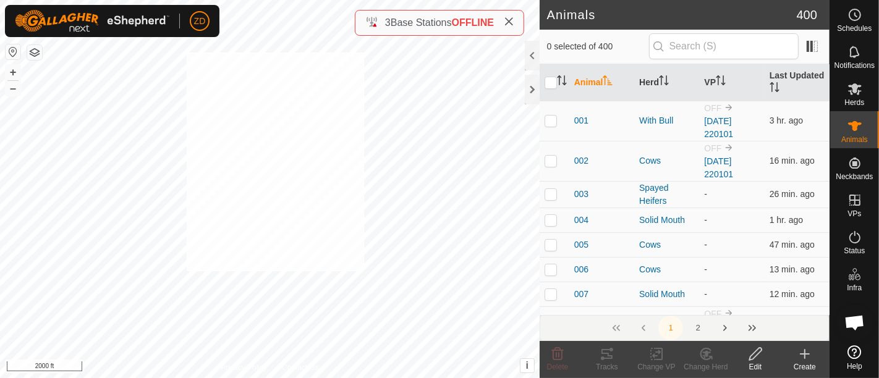
checkbox input "true"
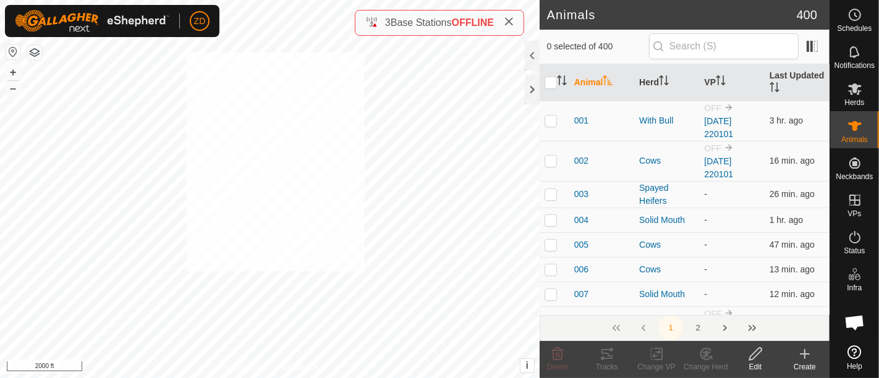
checkbox input "true"
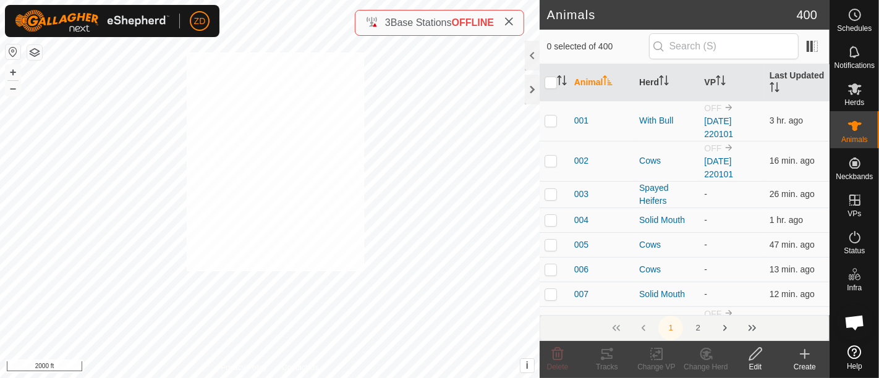
checkbox input "true"
click at [652, 351] on icon at bounding box center [656, 354] width 15 height 15
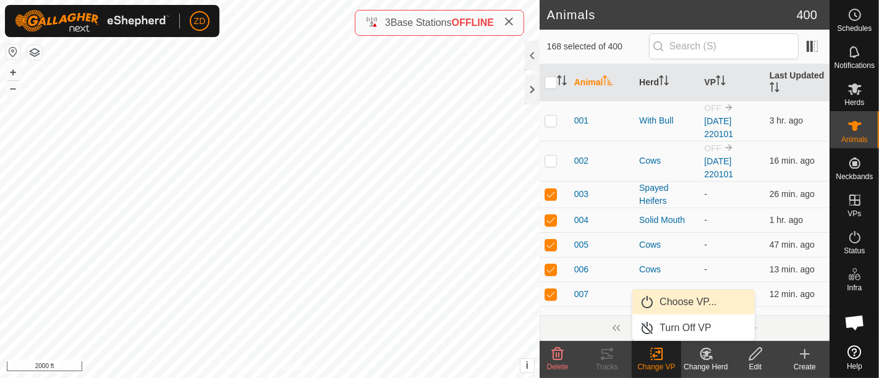
click at [668, 304] on link "Choose VP..." at bounding box center [693, 302] width 122 height 25
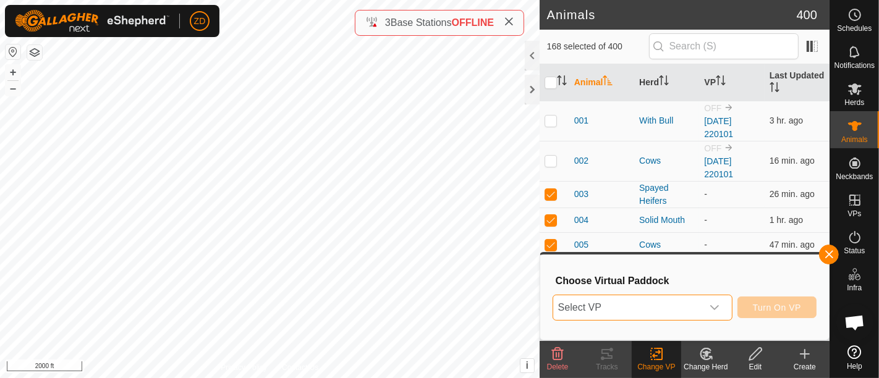
click at [697, 313] on span "Select VP" at bounding box center [627, 308] width 149 height 25
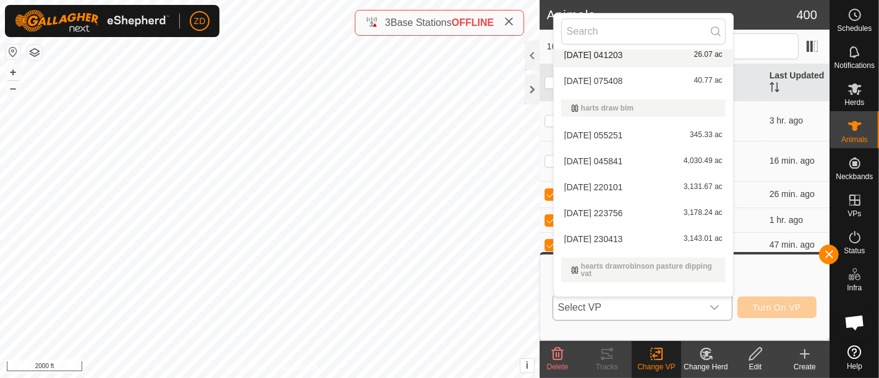
scroll to position [147, 0]
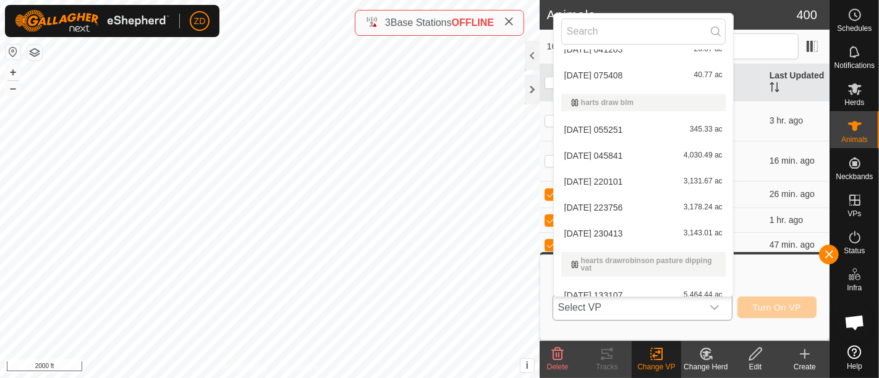
click at [615, 227] on li "2025-09-15 230413 3,143.01 ac" at bounding box center [643, 233] width 179 height 25
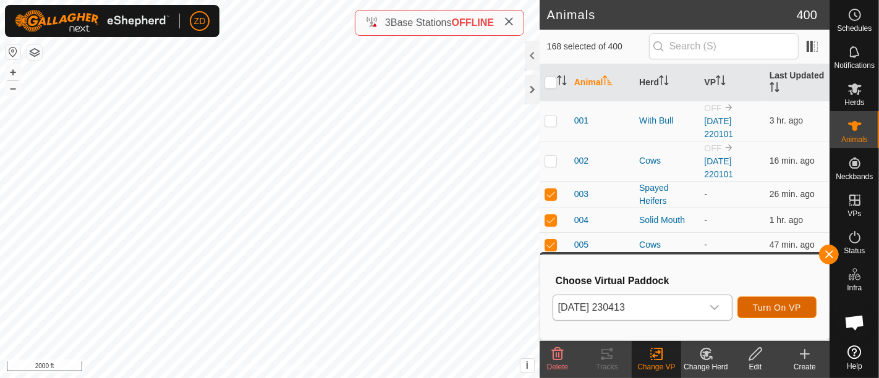
click at [762, 303] on span "Turn On VP" at bounding box center [777, 308] width 48 height 10
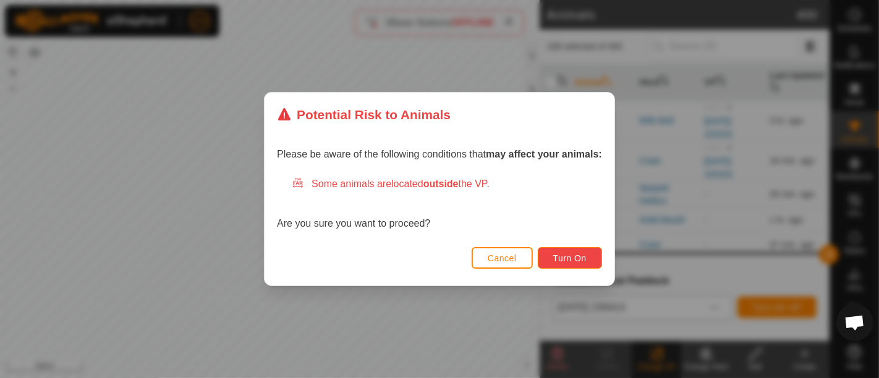
click at [582, 252] on button "Turn On" at bounding box center [570, 258] width 64 height 22
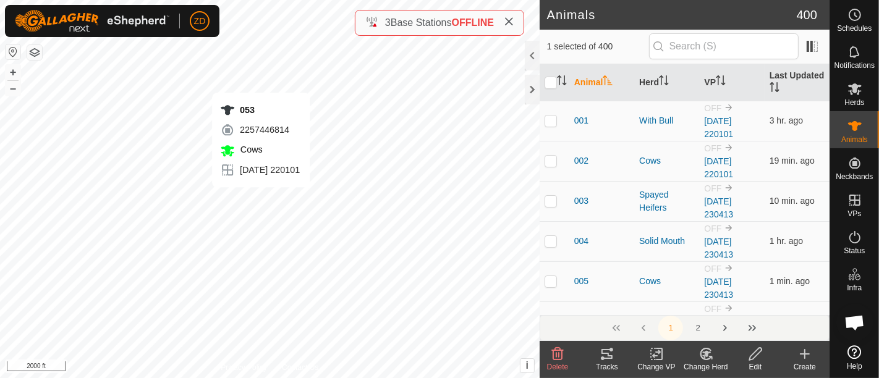
checkbox input "false"
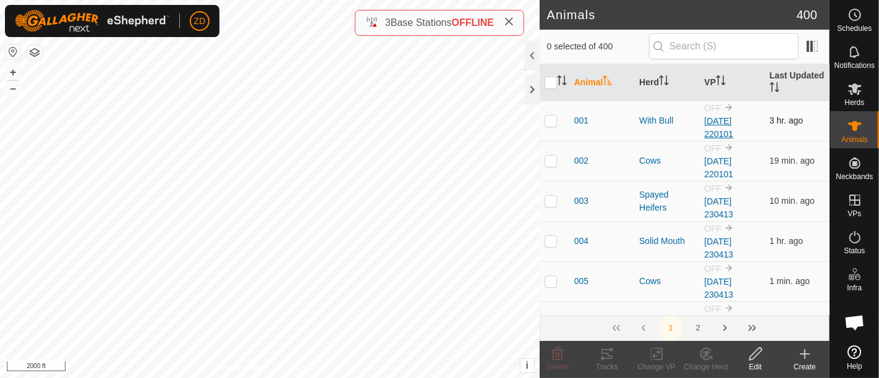
click at [704, 135] on link "[DATE] 220101" at bounding box center [718, 127] width 29 height 23
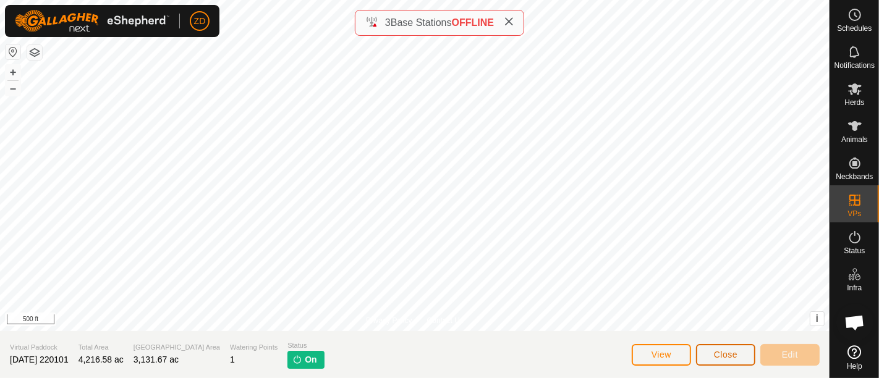
click at [722, 359] on span "Close" at bounding box center [725, 355] width 23 height 10
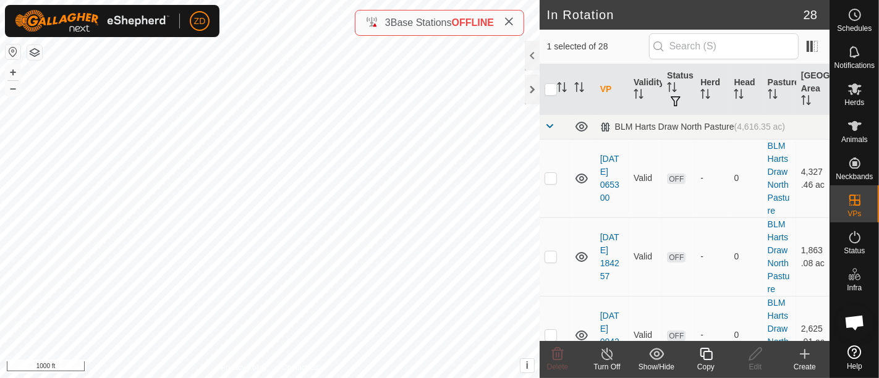
checkbox input "false"
checkbox input "true"
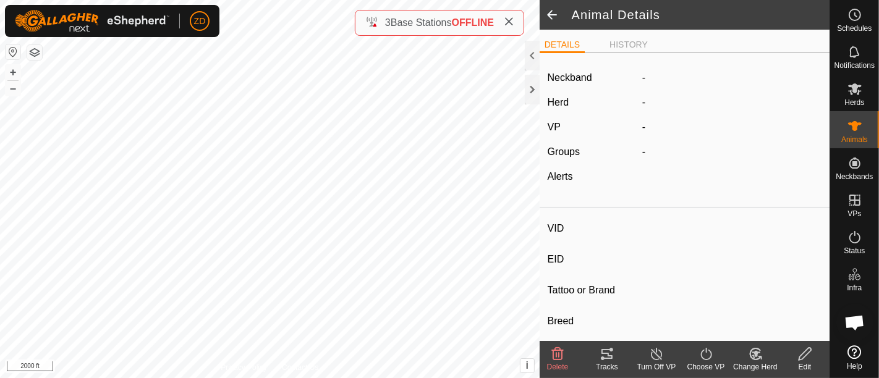
type input "168"
type input "-"
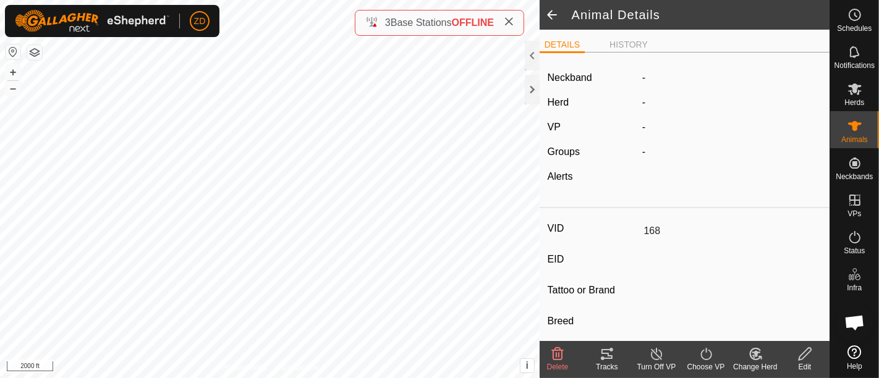
type input "02/2023"
type input "2 years 7 months"
type input "Pregnant"
type input "0 kg"
type input "-"
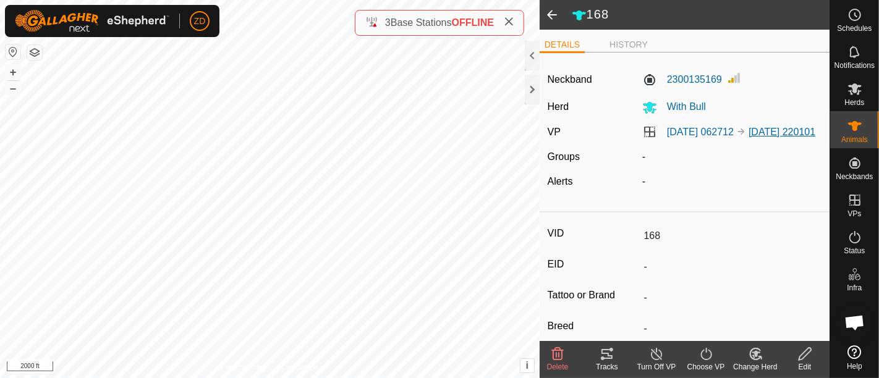
click at [749, 137] on link "[DATE] 220101" at bounding box center [782, 132] width 67 height 11
